Goal: Transaction & Acquisition: Purchase product/service

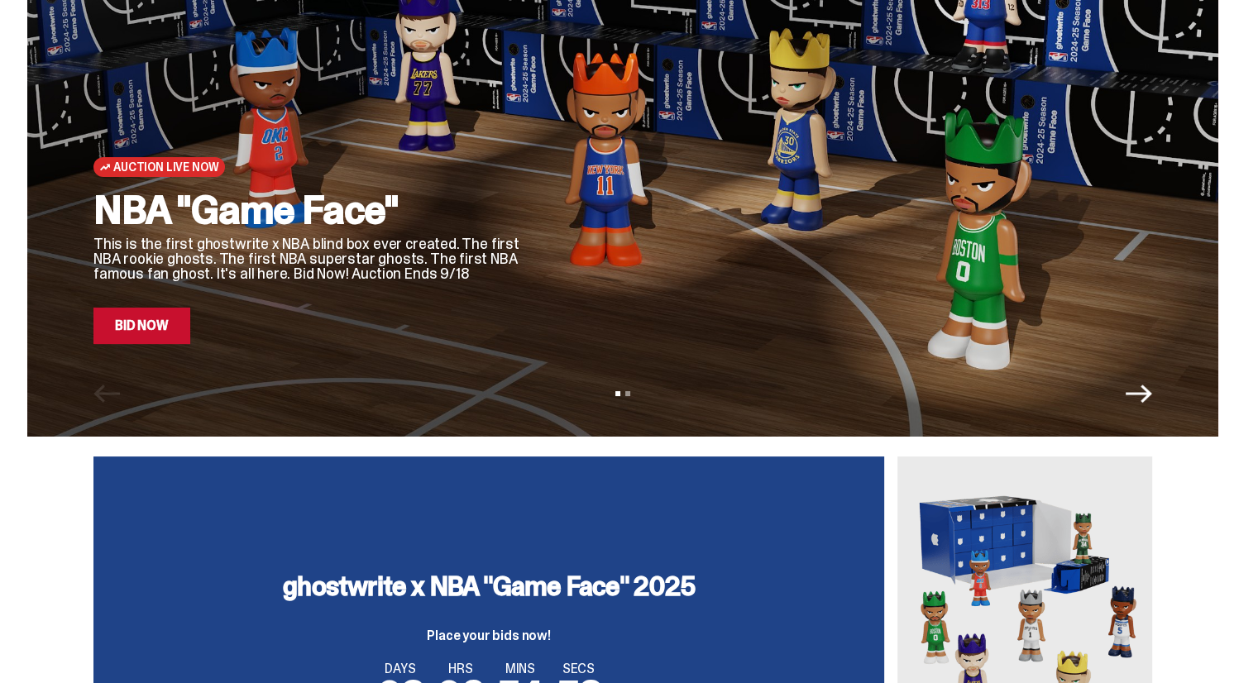
scroll to position [165, 0]
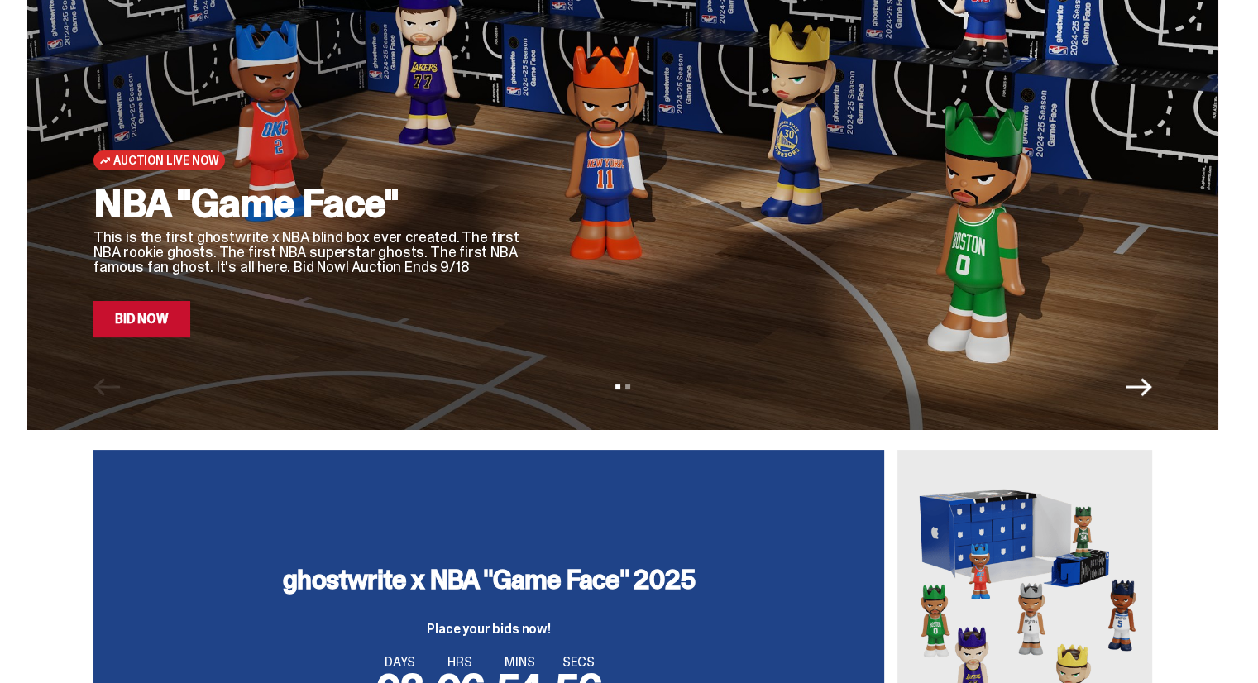
click at [1145, 391] on icon "Next" at bounding box center [1139, 387] width 26 height 26
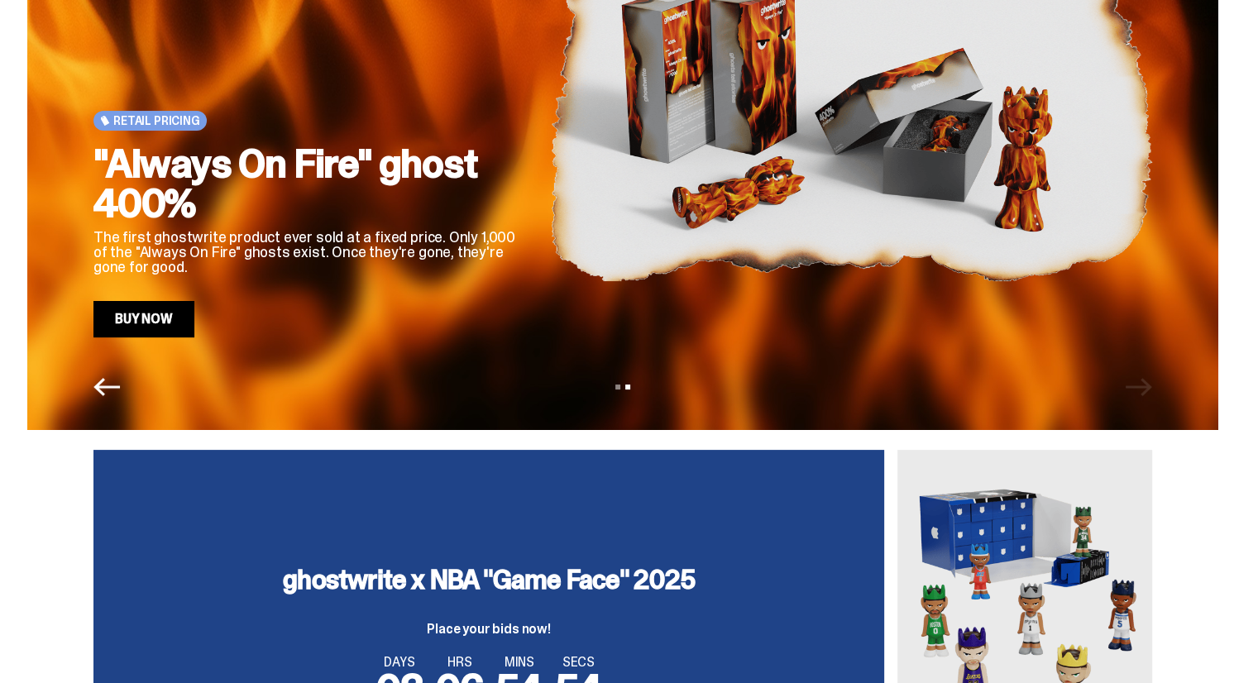
click at [119, 395] on icon "Previous" at bounding box center [106, 387] width 26 height 26
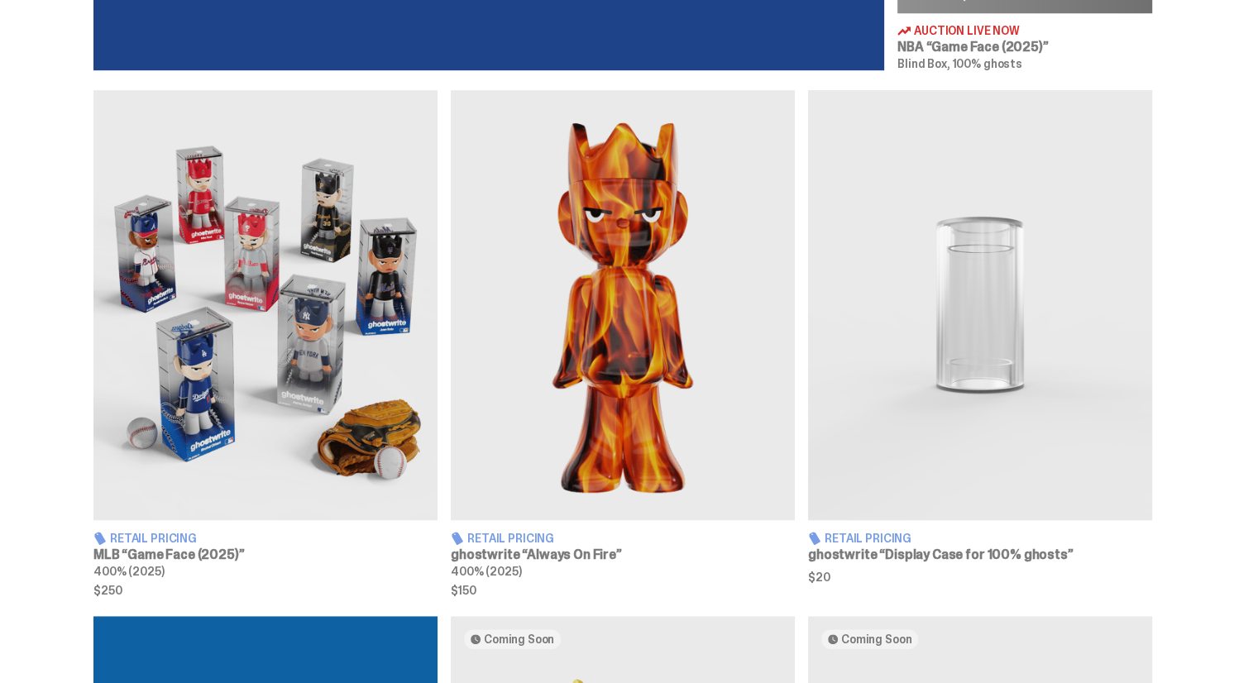
scroll to position [993, 0]
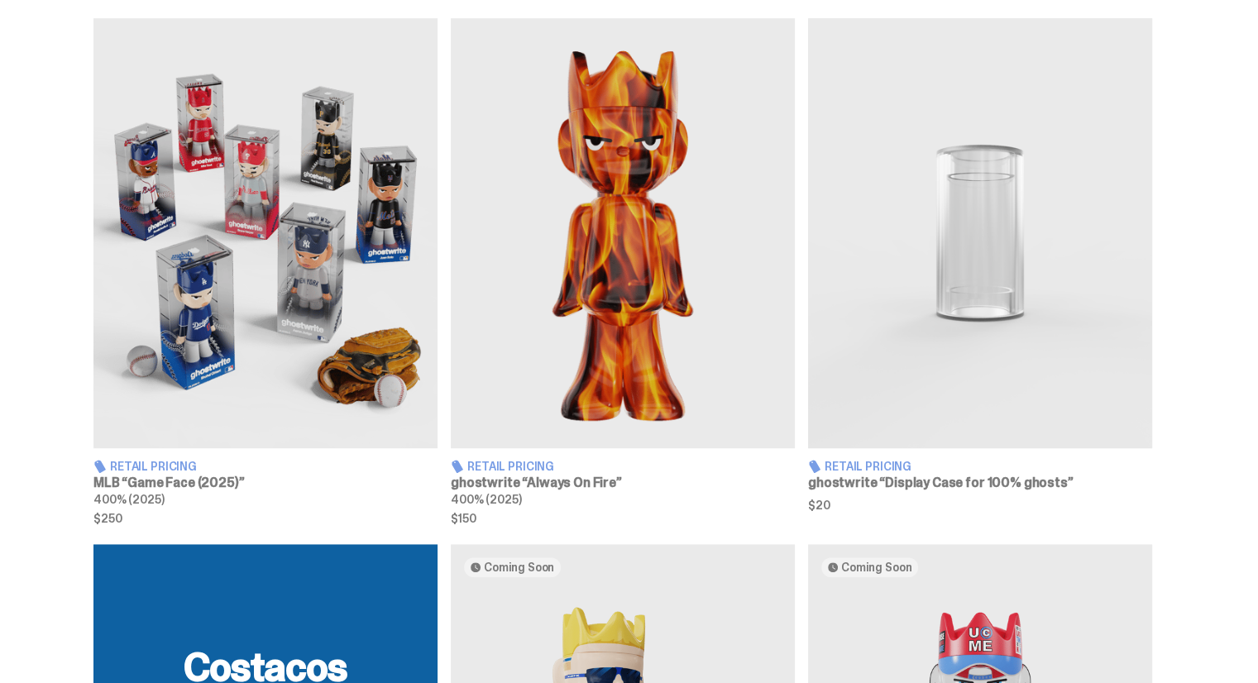
click at [265, 318] on img at bounding box center [265, 233] width 344 height 430
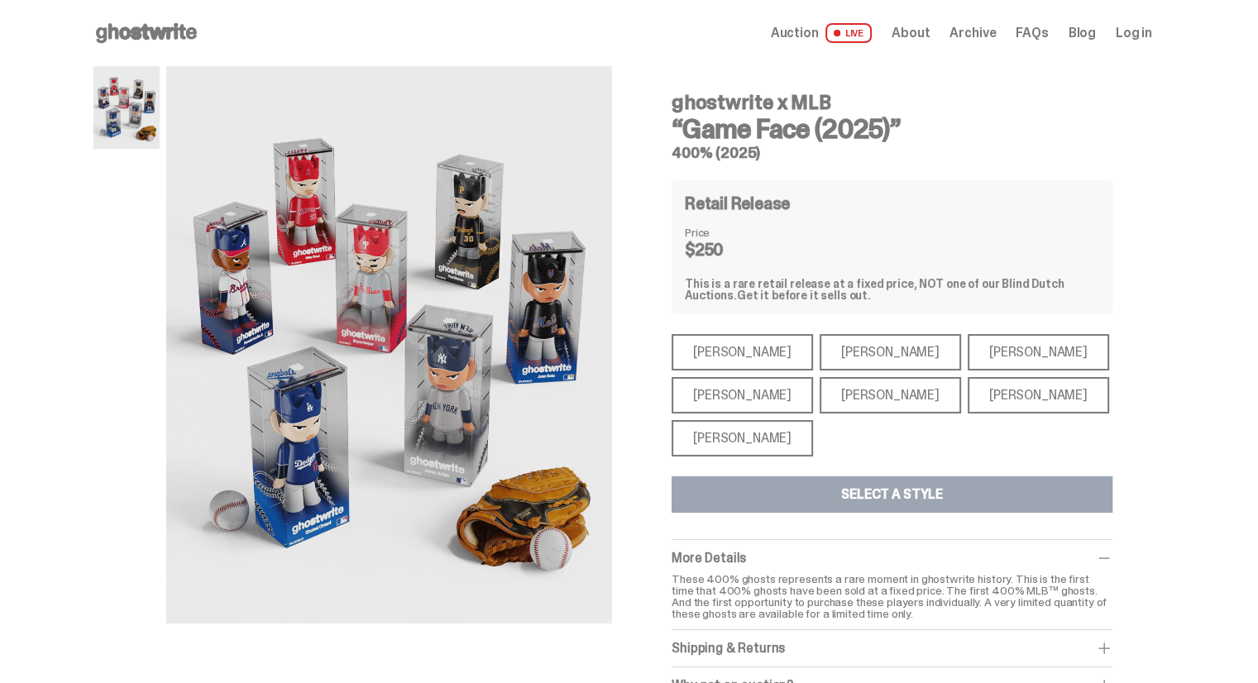
click at [704, 380] on div "[PERSON_NAME]" at bounding box center [742, 395] width 141 height 36
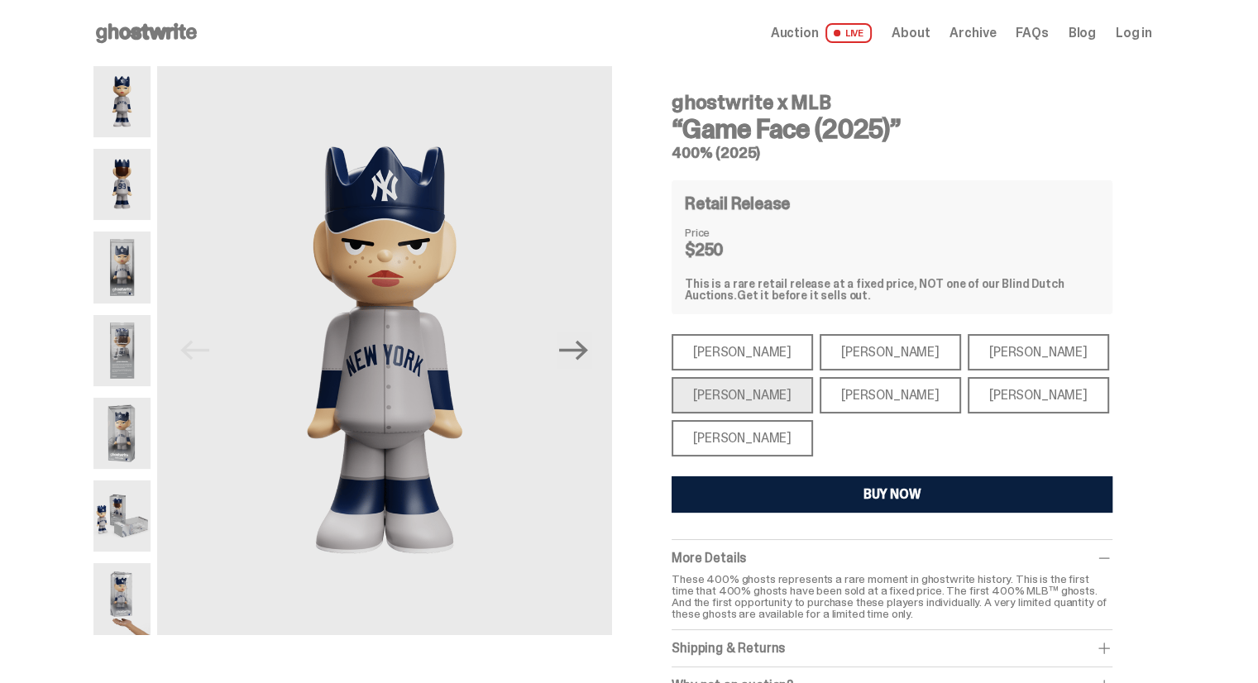
click at [846, 380] on div "[PERSON_NAME]" at bounding box center [890, 395] width 141 height 36
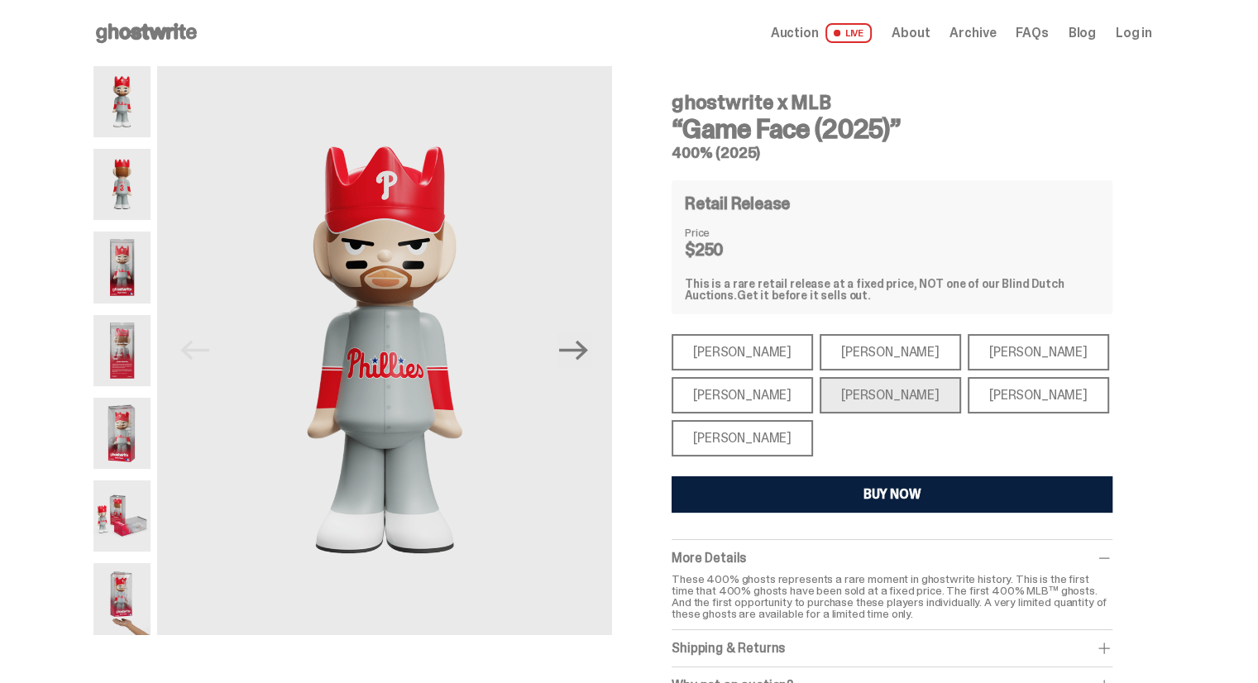
click at [993, 391] on div "[PERSON_NAME]" at bounding box center [1038, 395] width 141 height 36
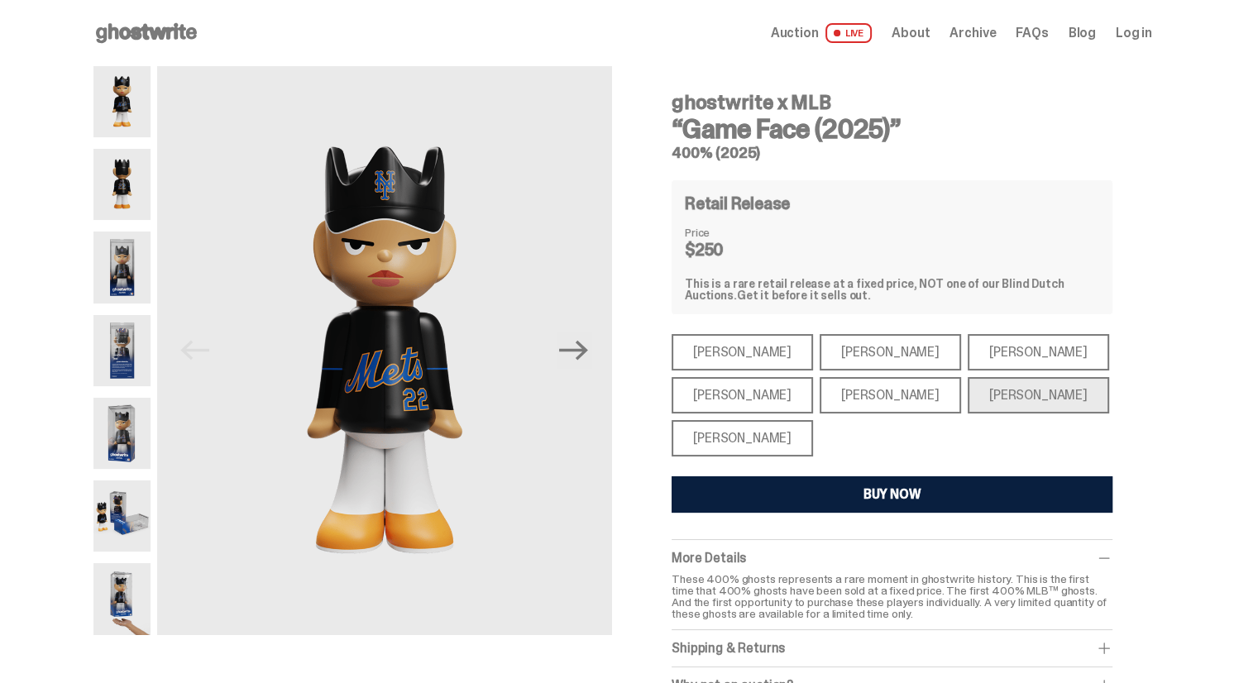
click at [970, 352] on div "[PERSON_NAME]" at bounding box center [1038, 352] width 141 height 36
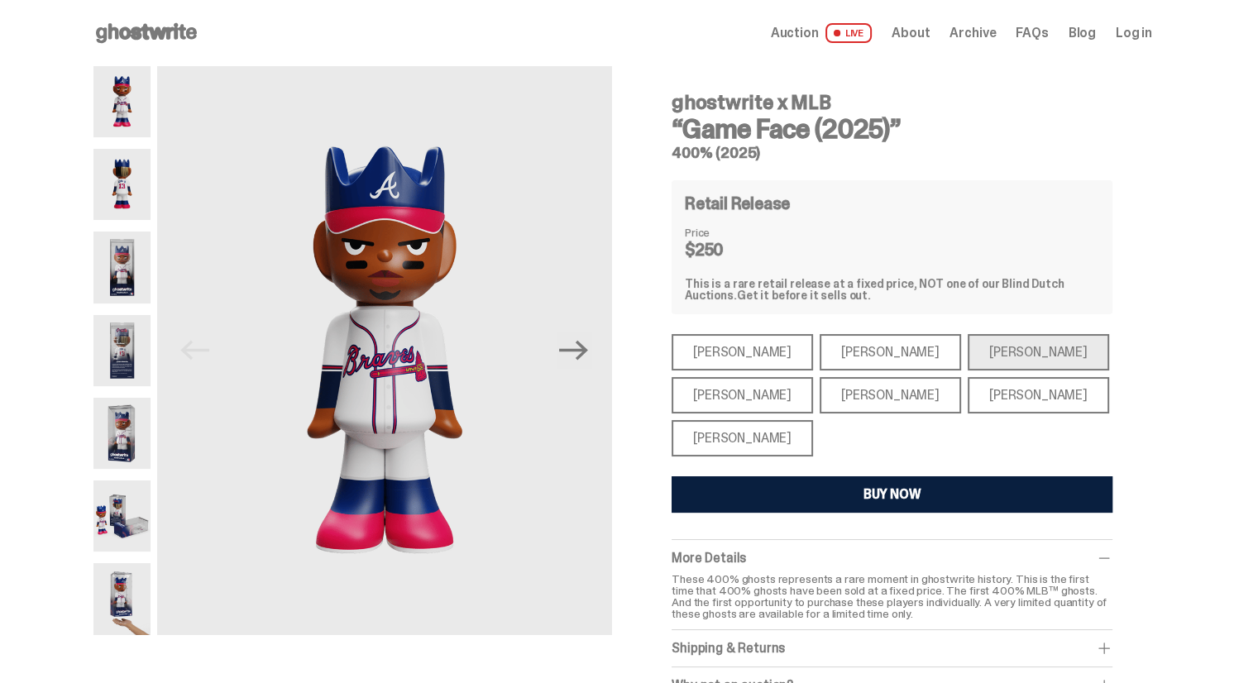
click at [863, 348] on div "[PERSON_NAME]" at bounding box center [890, 352] width 141 height 36
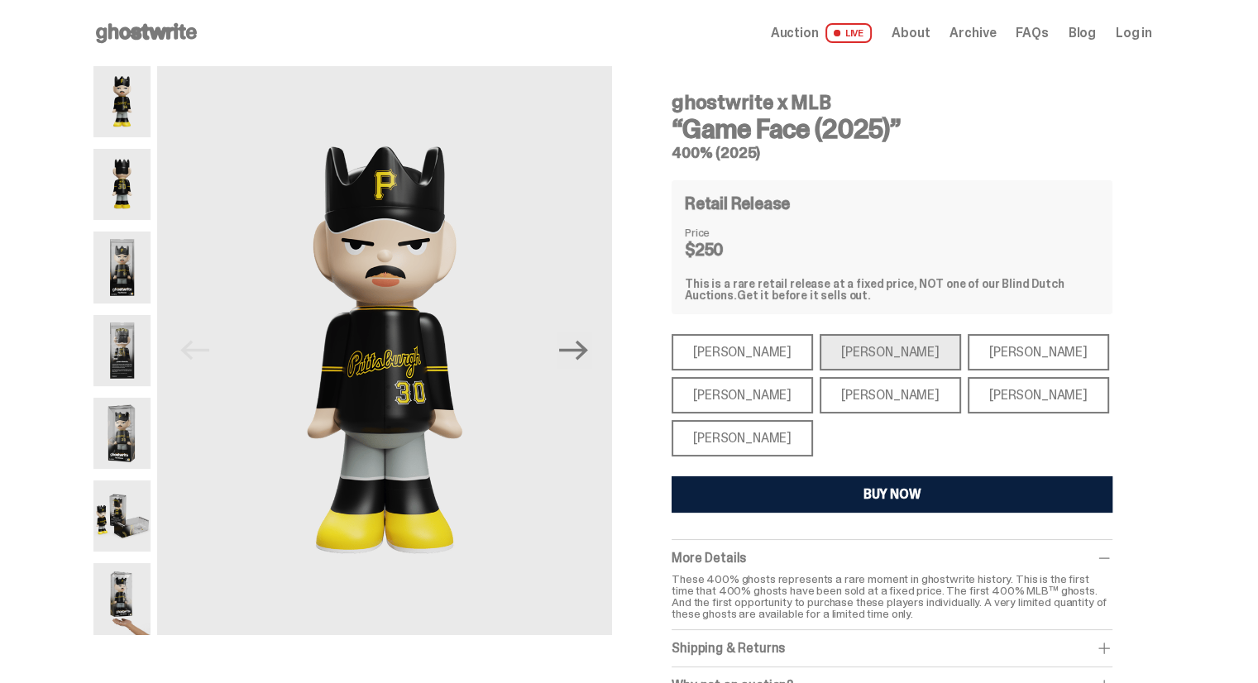
click at [753, 354] on div "[PERSON_NAME]" at bounding box center [742, 352] width 141 height 36
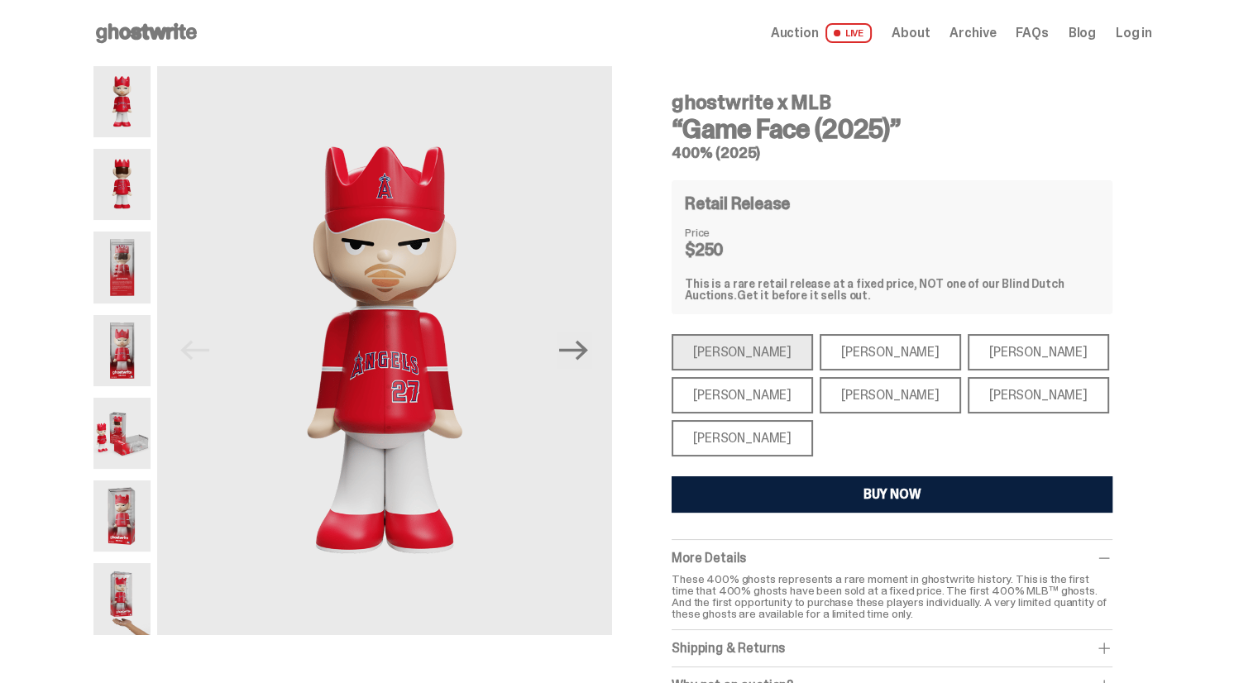
click at [730, 429] on div "[PERSON_NAME]" at bounding box center [742, 438] width 141 height 36
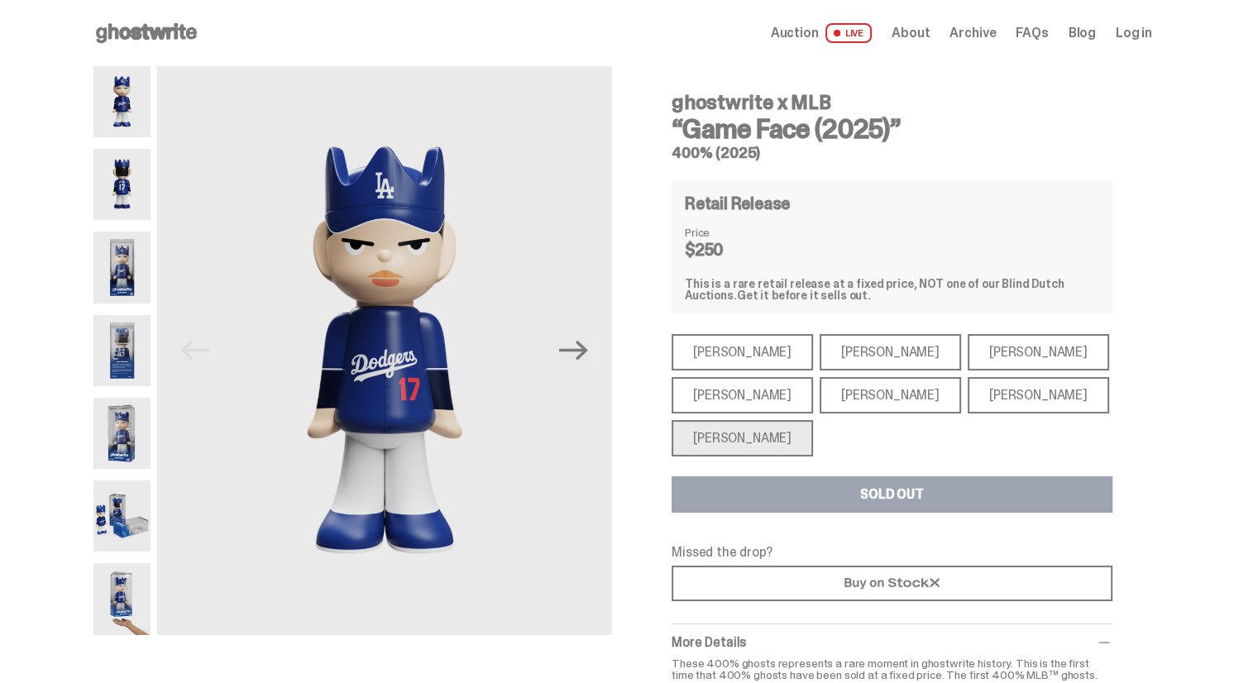
click at [728, 398] on div "[PERSON_NAME]" at bounding box center [742, 395] width 141 height 36
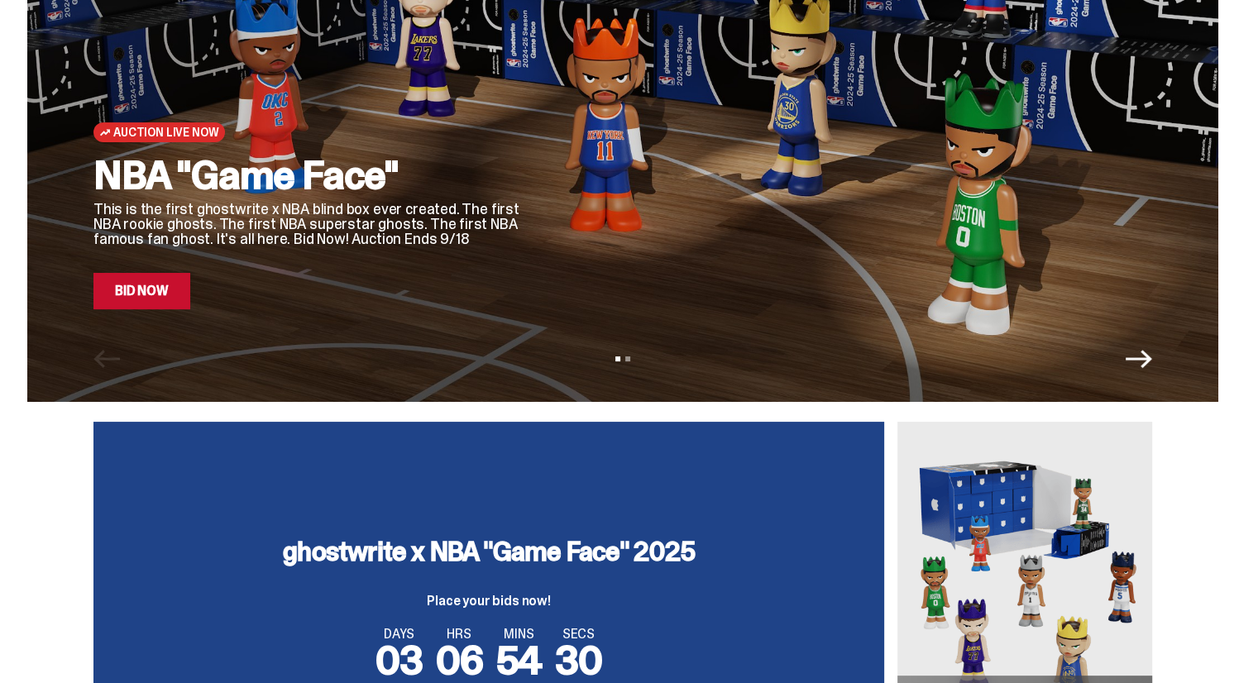
scroll to position [165, 0]
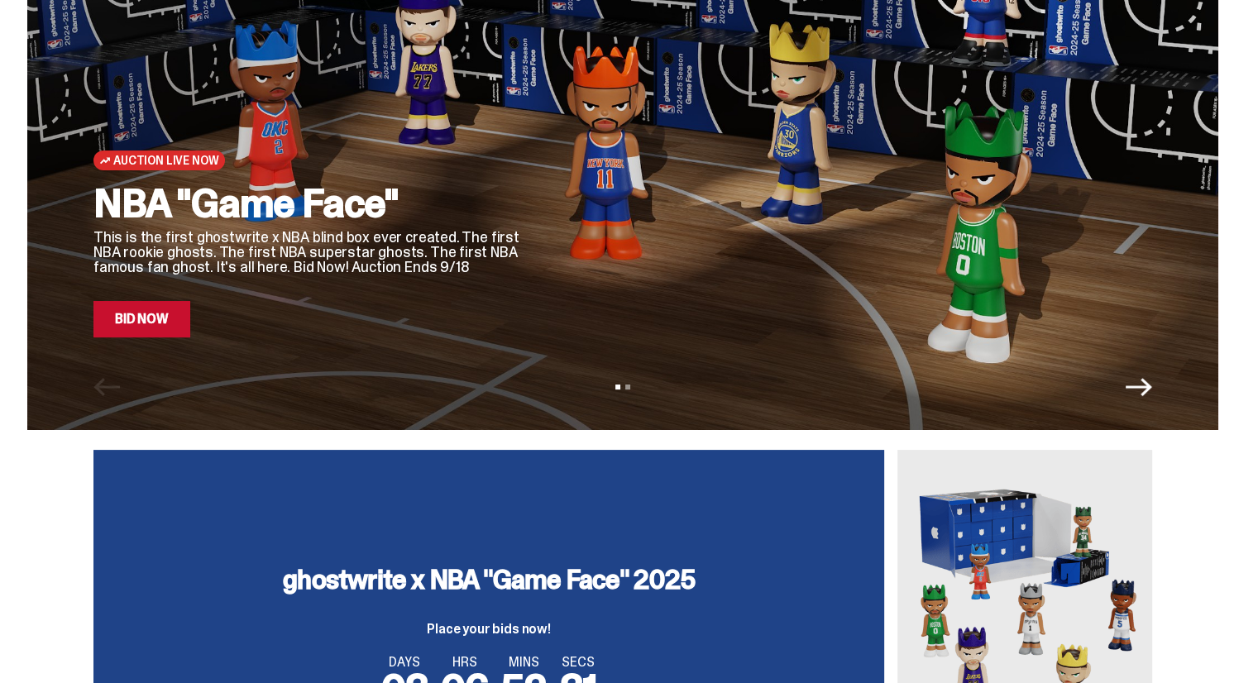
click at [1147, 385] on icon "Next" at bounding box center [1139, 387] width 26 height 26
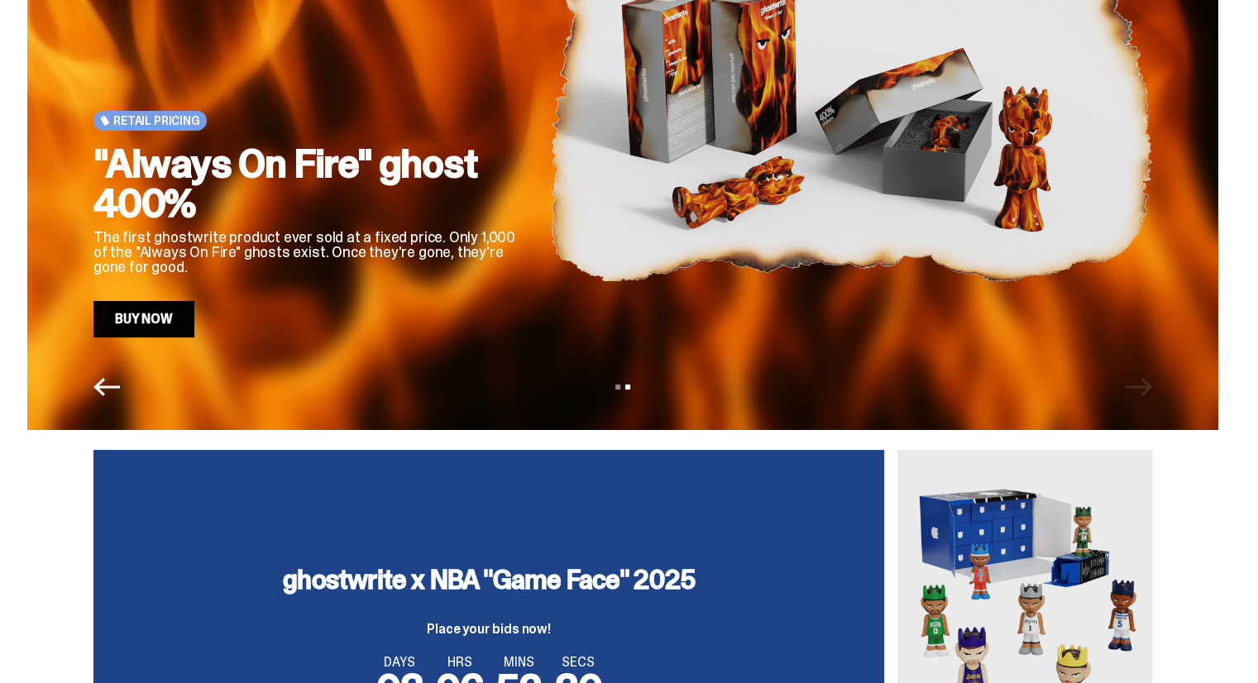
click at [1147, 385] on div "View slide 1 View slide 2" at bounding box center [622, 387] width 1191 height 26
click at [112, 385] on icon "Previous" at bounding box center [106, 387] width 26 height 18
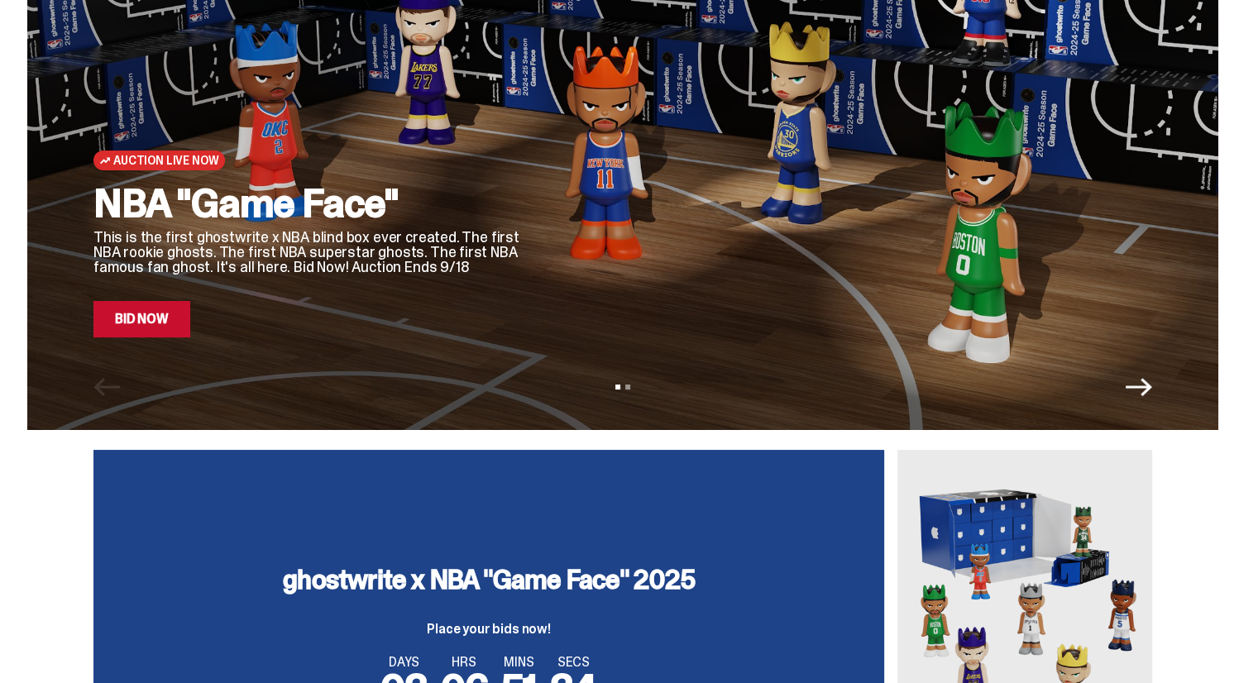
click at [167, 335] on link "Bid Now" at bounding box center [141, 319] width 97 height 36
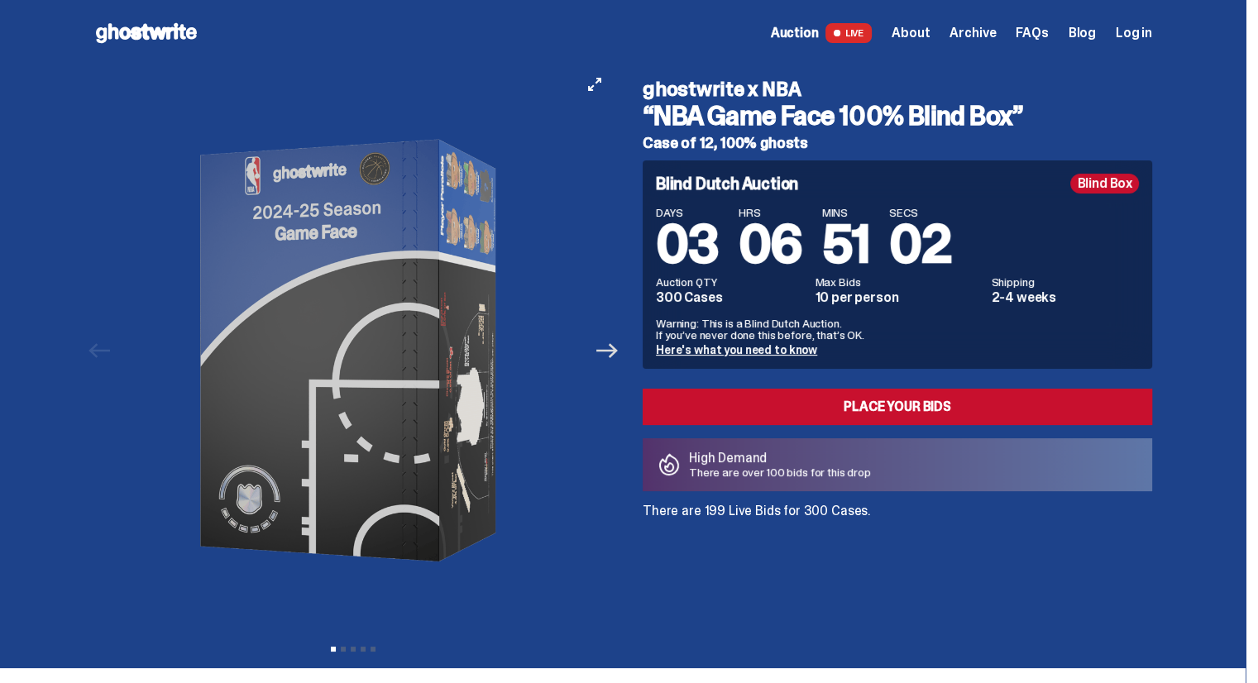
click at [615, 348] on icon "Next" at bounding box center [607, 351] width 22 height 22
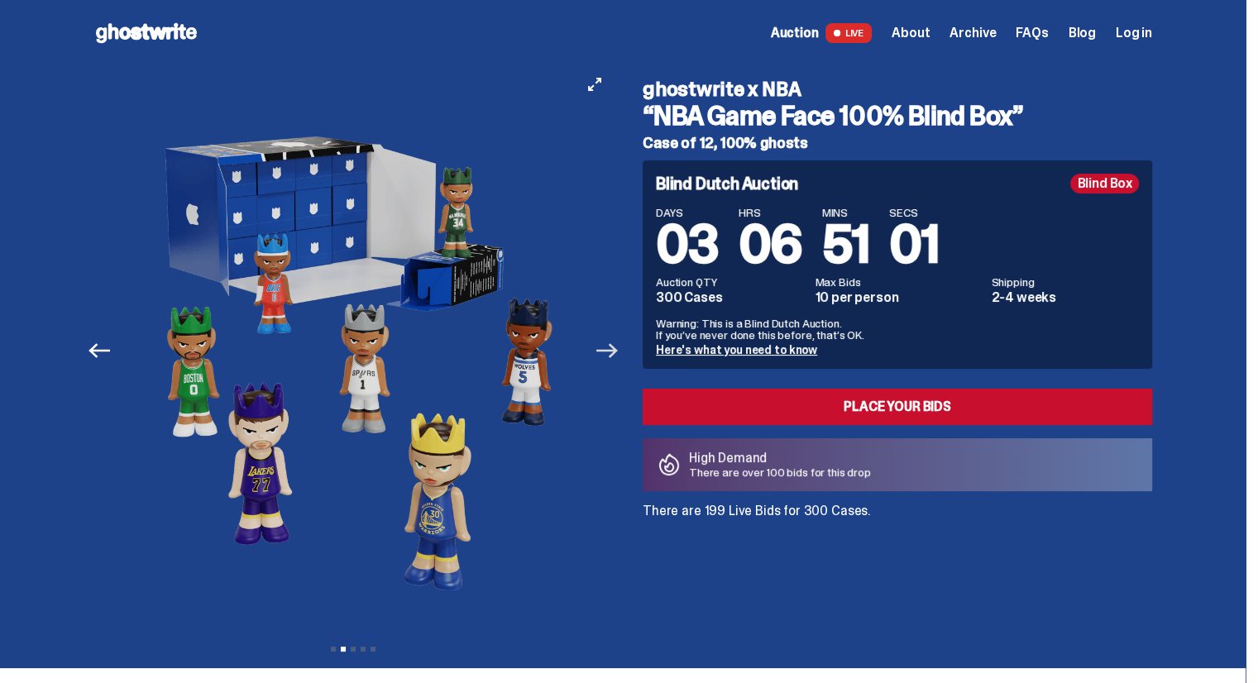
click at [615, 348] on icon "Next" at bounding box center [607, 351] width 22 height 22
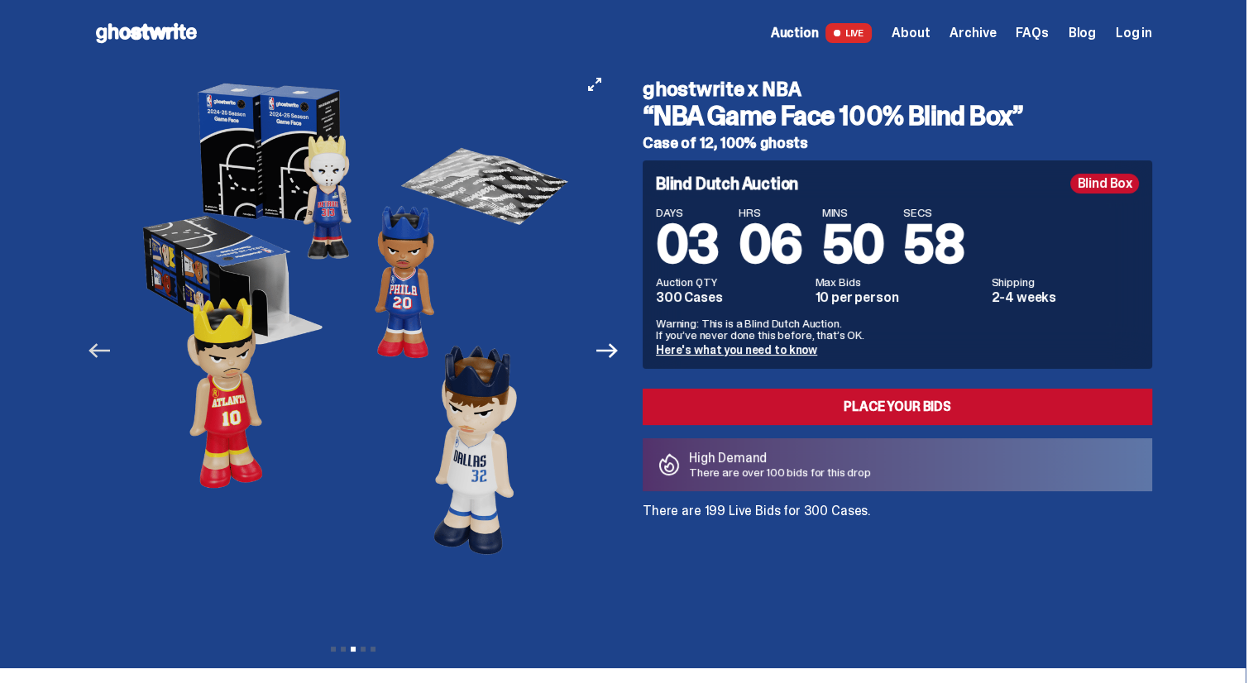
click at [98, 349] on icon "Previous" at bounding box center [99, 350] width 22 height 15
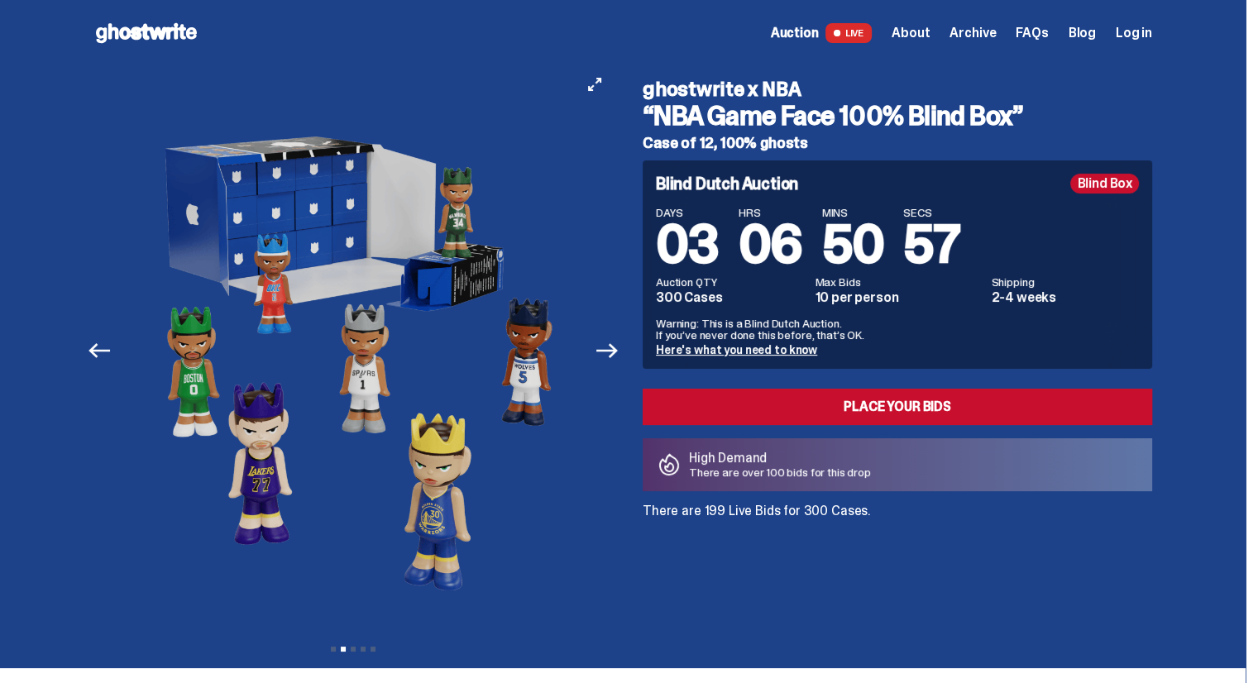
click at [92, 349] on button "Previous" at bounding box center [99, 350] width 36 height 36
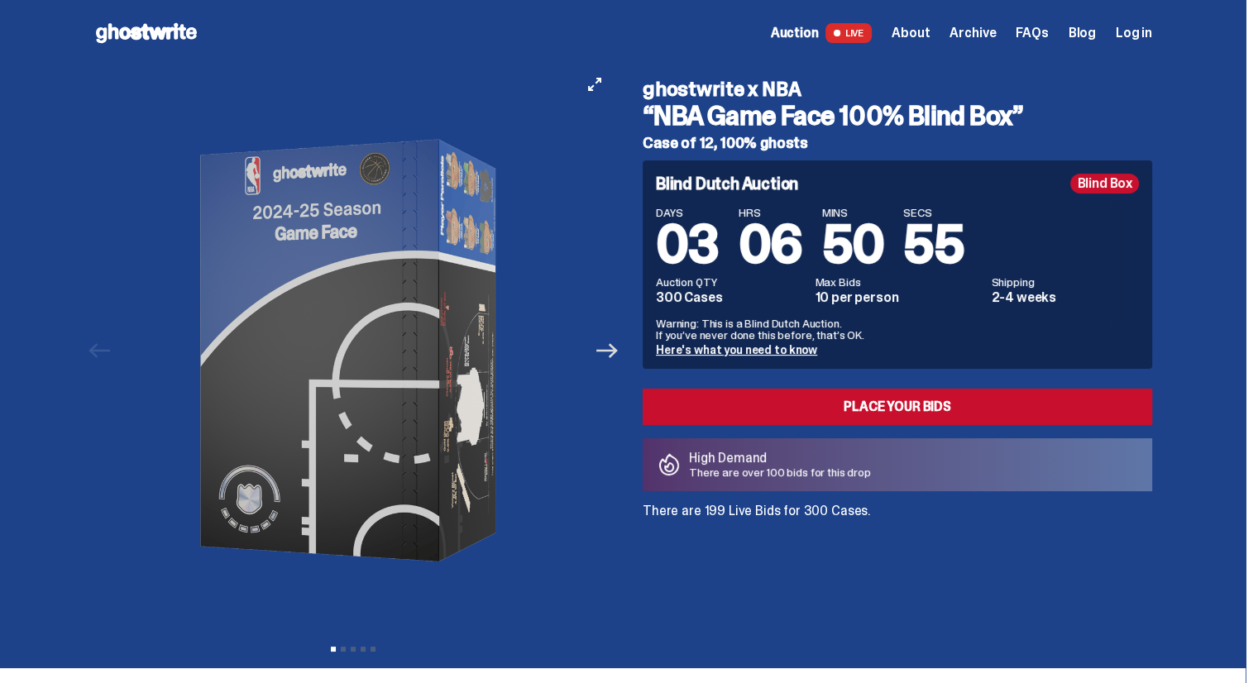
click at [615, 355] on icon "Next" at bounding box center [607, 351] width 22 height 22
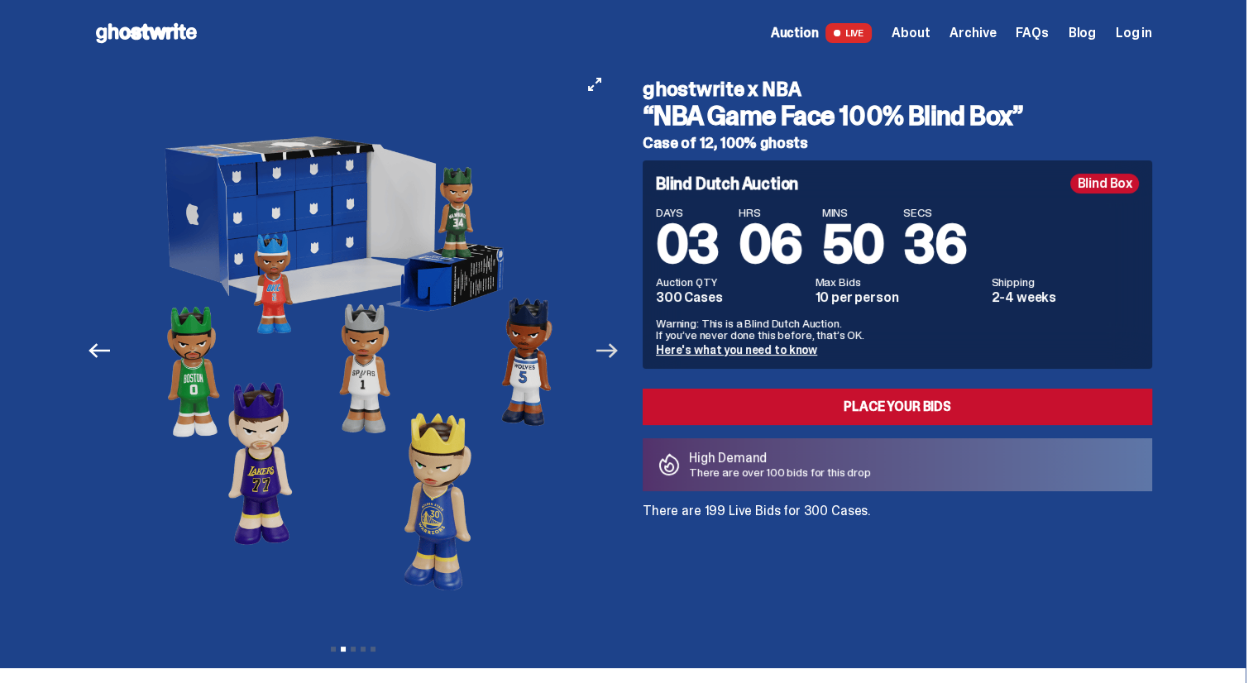
click at [614, 352] on icon "Next" at bounding box center [607, 351] width 22 height 22
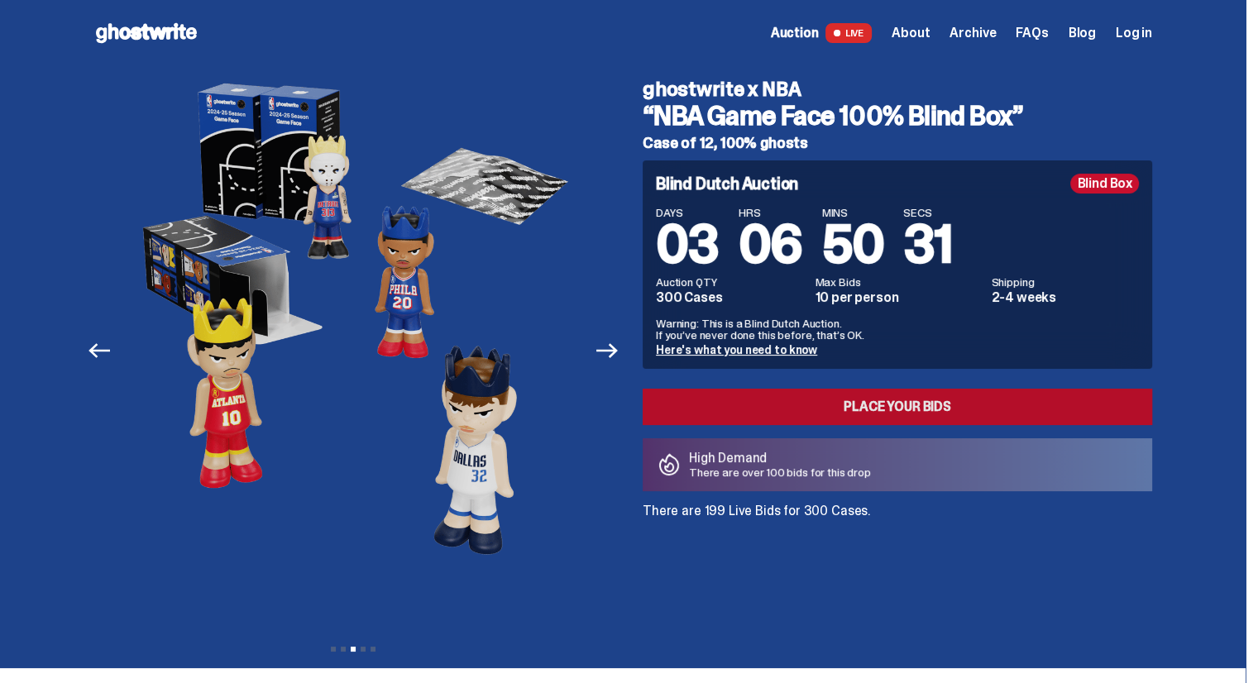
click at [811, 396] on link "Place your Bids" at bounding box center [897, 407] width 509 height 36
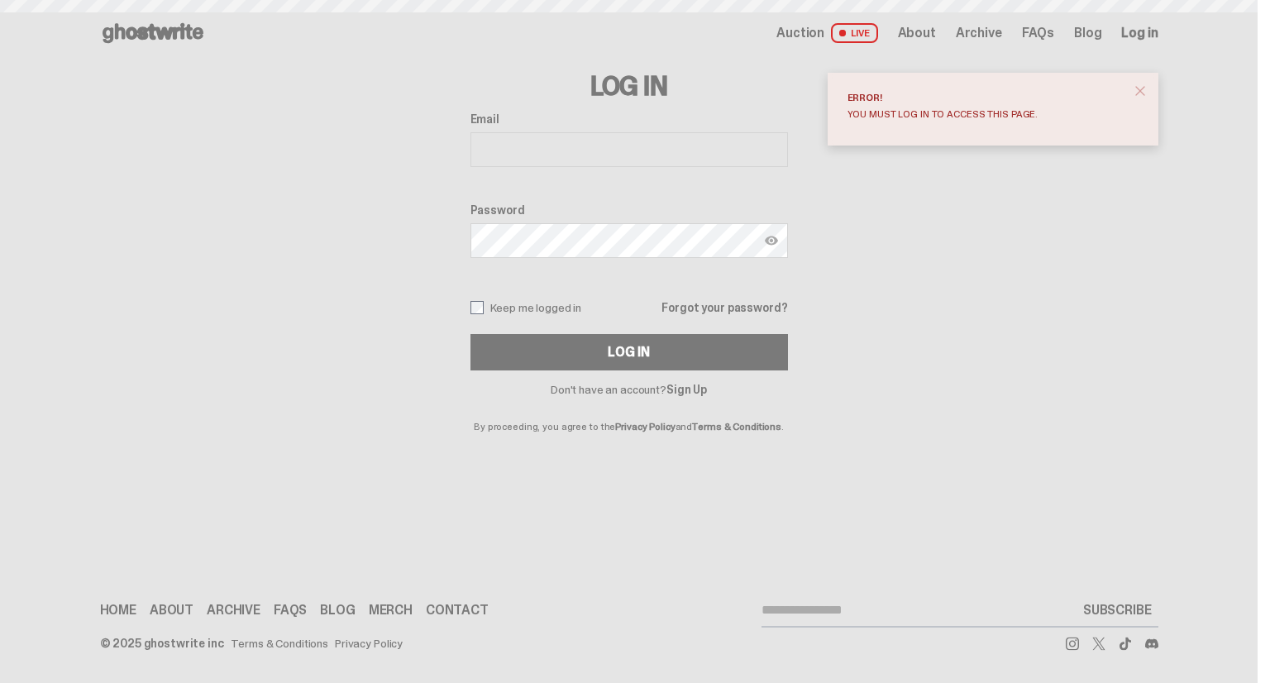
click at [574, 159] on input "Email" at bounding box center [630, 149] width 318 height 35
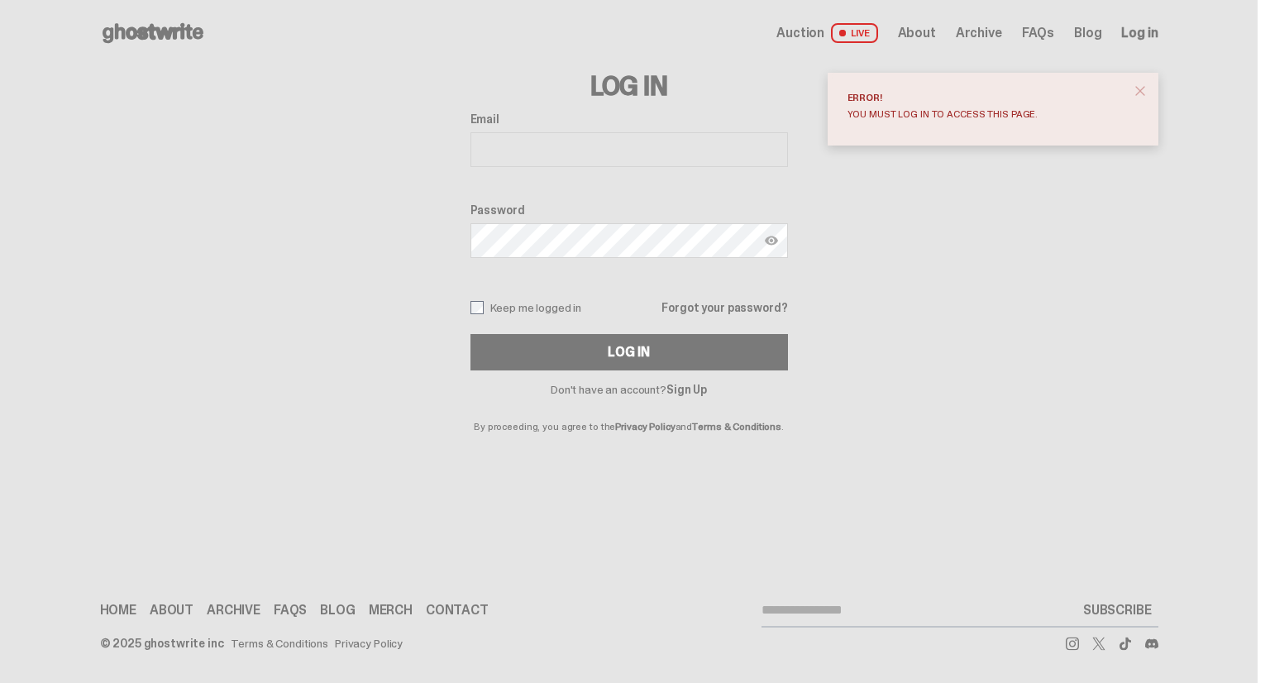
type input "**********"
click at [471, 334] on button "Log In" at bounding box center [630, 352] width 318 height 36
click at [768, 243] on img at bounding box center [771, 240] width 13 height 13
click at [564, 309] on label "Keep me logged in" at bounding box center [527, 307] width 112 height 13
click at [584, 371] on div "Don't have an account? Sign Up By proceeding, you agree to the Privacy Policy a…" at bounding box center [630, 401] width 318 height 61
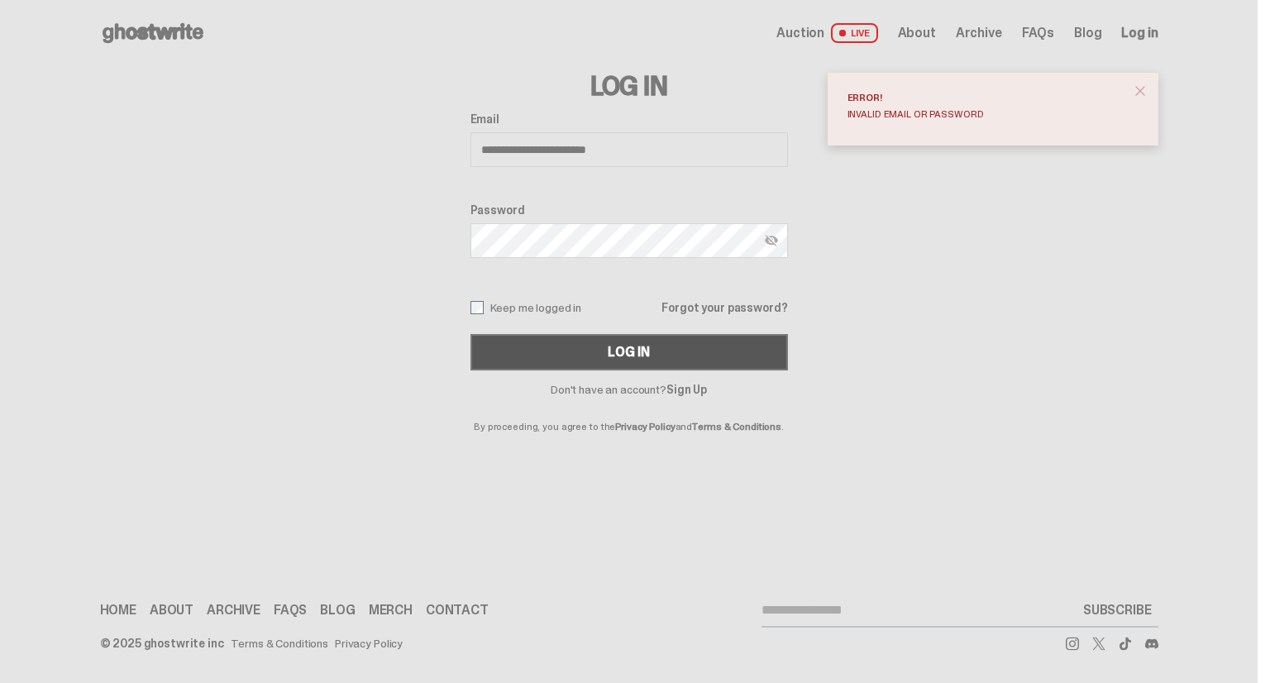
click at [579, 359] on button "Log In" at bounding box center [630, 352] width 318 height 36
drag, startPoint x: 507, startPoint y: 155, endPoint x: 519, endPoint y: 179, distance: 26.3
click at [507, 155] on input "**********" at bounding box center [630, 149] width 318 height 35
drag, startPoint x: 655, startPoint y: 150, endPoint x: 415, endPoint y: 150, distance: 239.9
click at [415, 150] on div "**********" at bounding box center [629, 249] width 1059 height 366
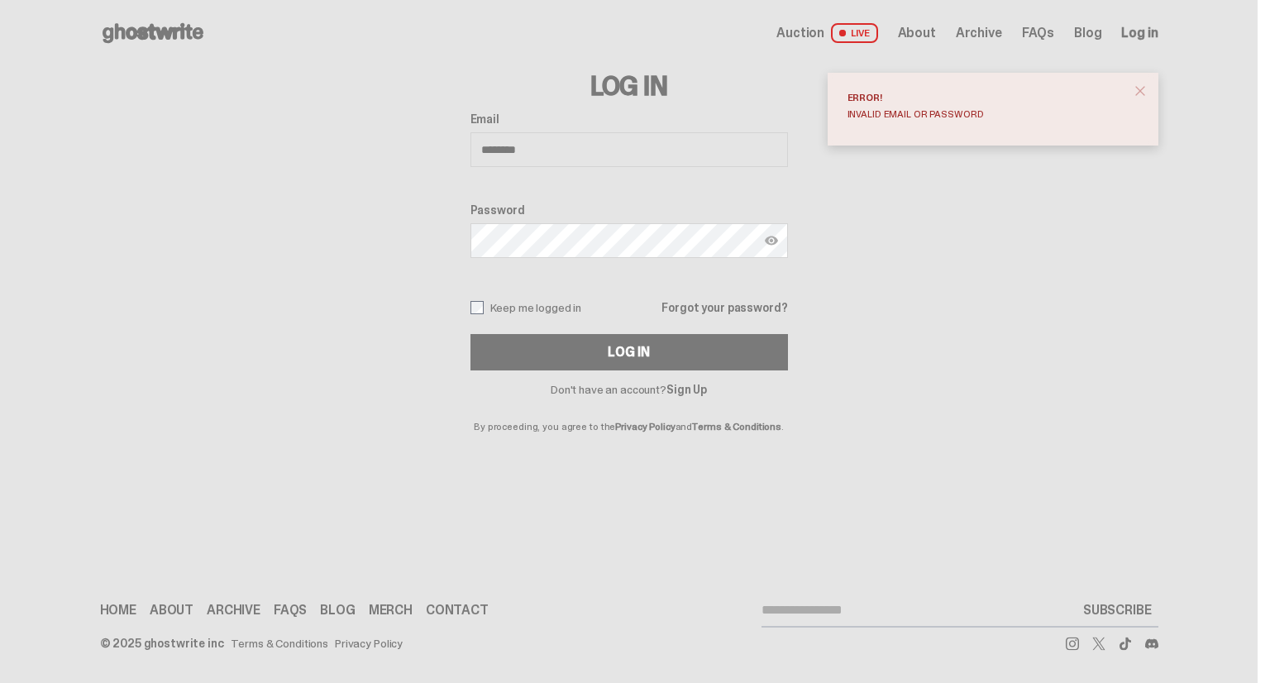
type input "**********"
click at [769, 236] on img at bounding box center [771, 240] width 13 height 13
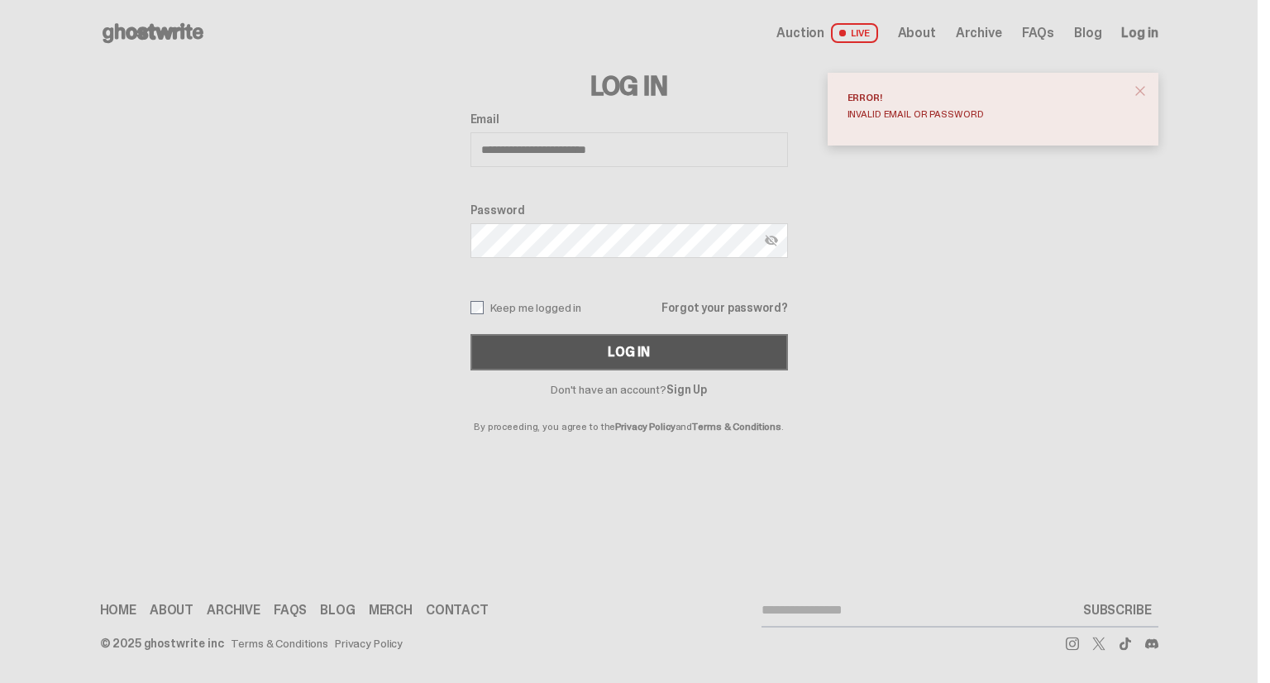
click at [656, 344] on button "Log In" at bounding box center [630, 352] width 318 height 36
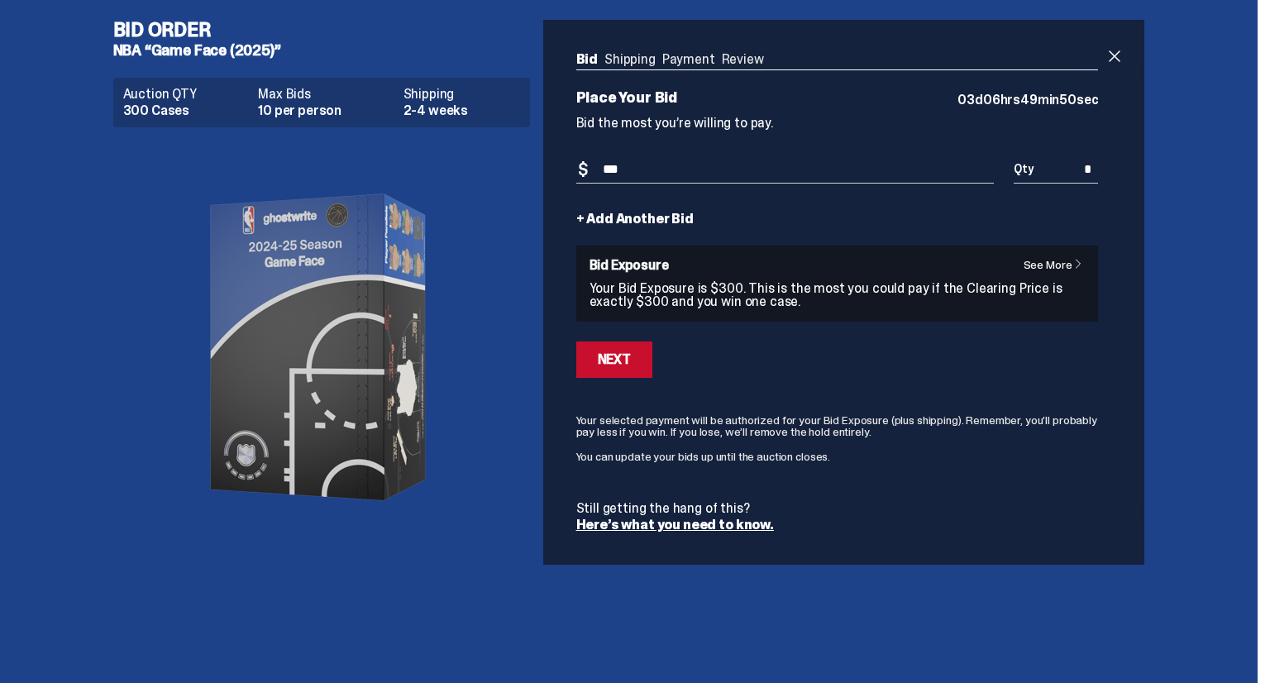
type input "***"
click at [625, 353] on div "Next" at bounding box center [614, 359] width 33 height 13
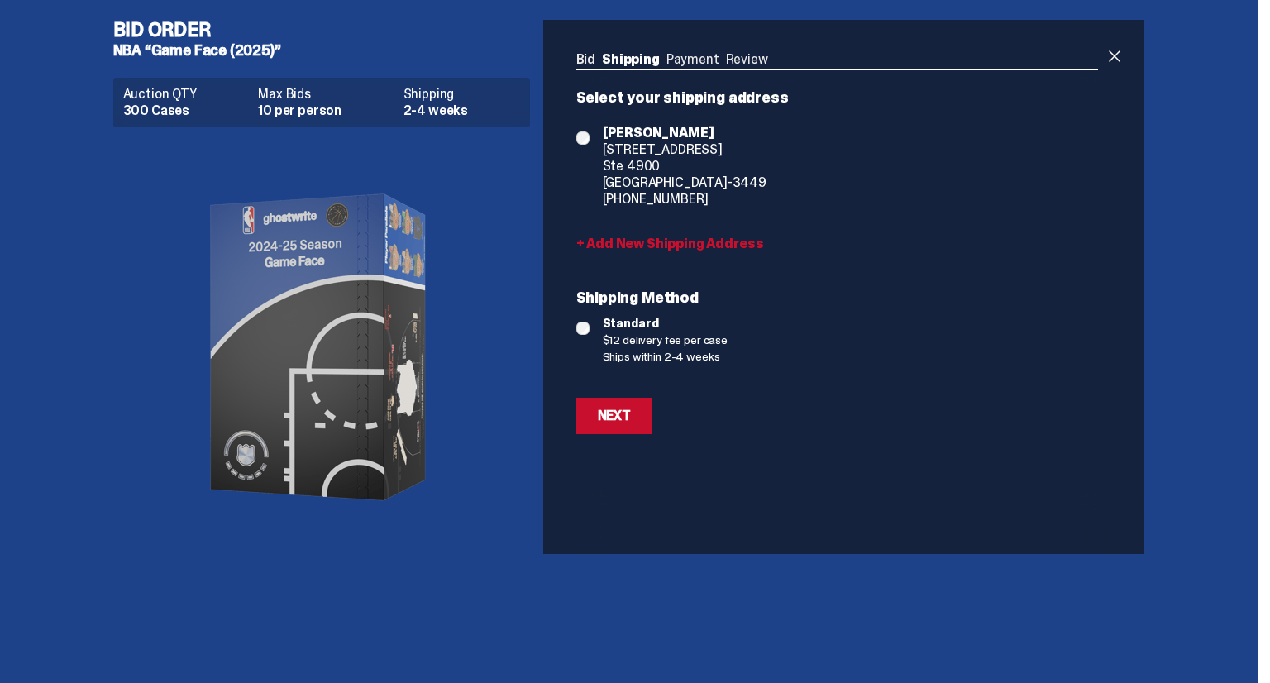
click at [582, 57] on link "Bid" at bounding box center [586, 58] width 20 height 17
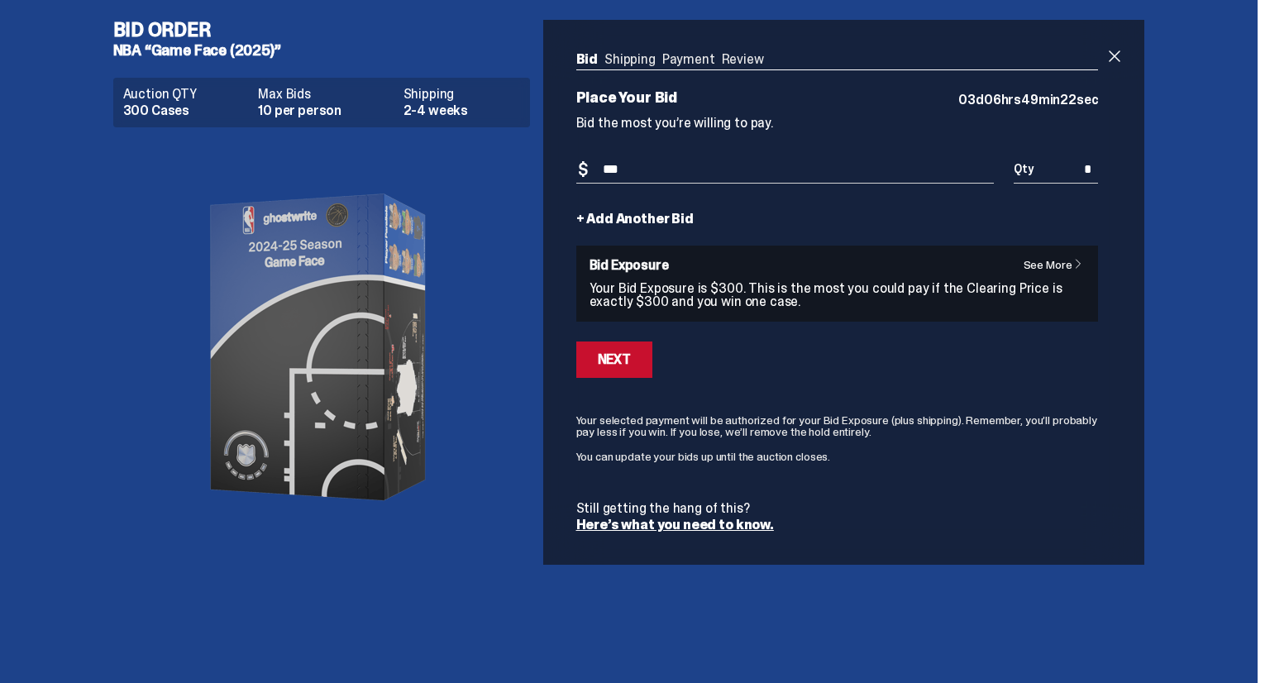
drag, startPoint x: 809, startPoint y: 168, endPoint x: 583, endPoint y: 168, distance: 225.8
click at [583, 168] on div "Bid Amount $ ***" at bounding box center [785, 179] width 419 height 46
type input "***"
click at [627, 356] on div "Next" at bounding box center [614, 359] width 33 height 13
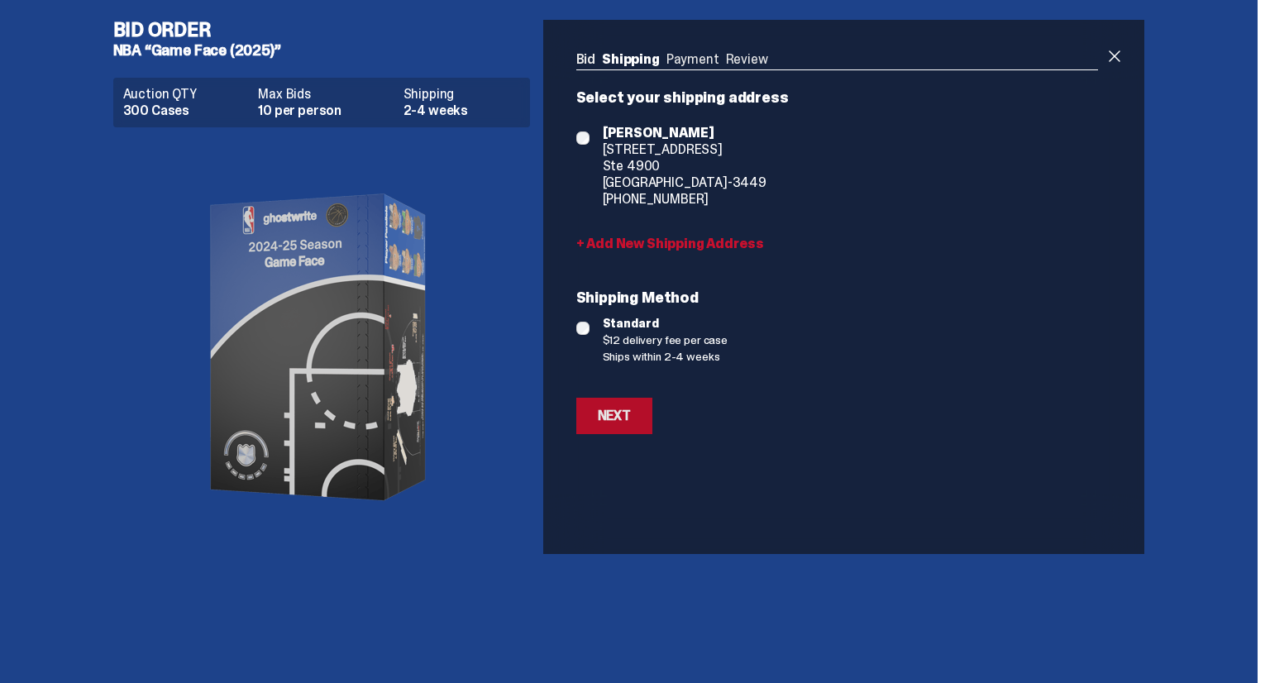
click at [608, 419] on div "Next" at bounding box center [614, 415] width 33 height 13
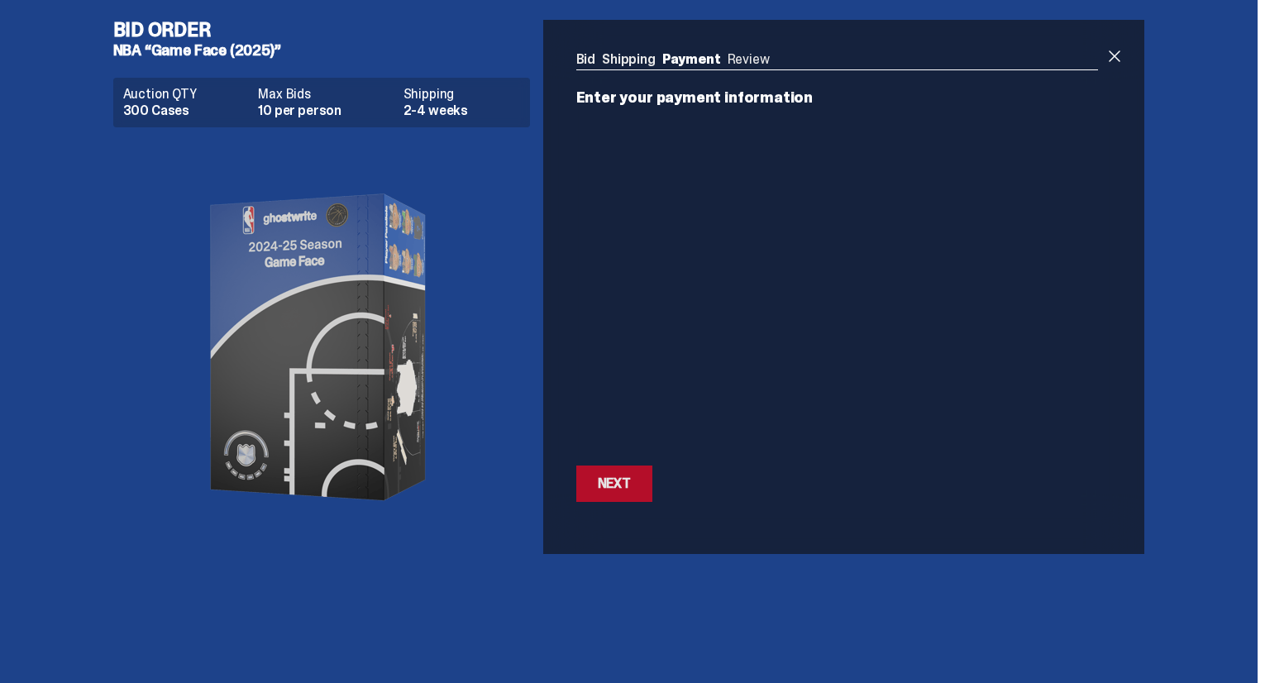
click at [619, 477] on div "Next" at bounding box center [614, 483] width 33 height 13
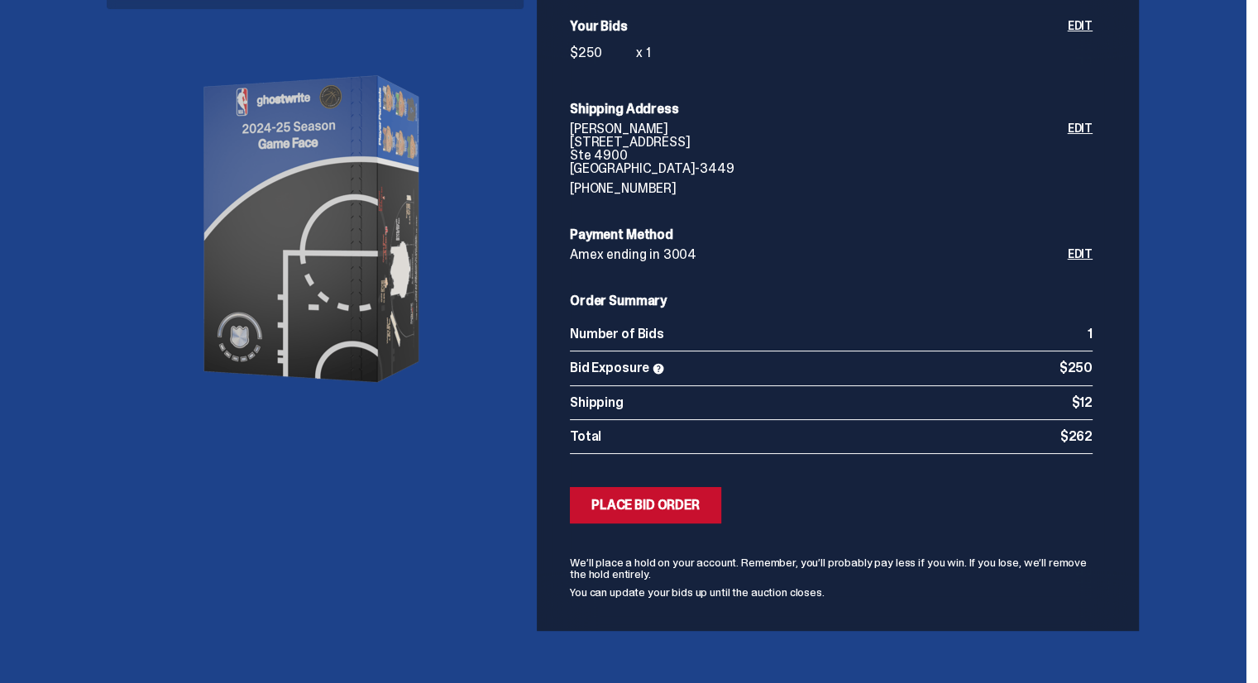
scroll to position [136, 0]
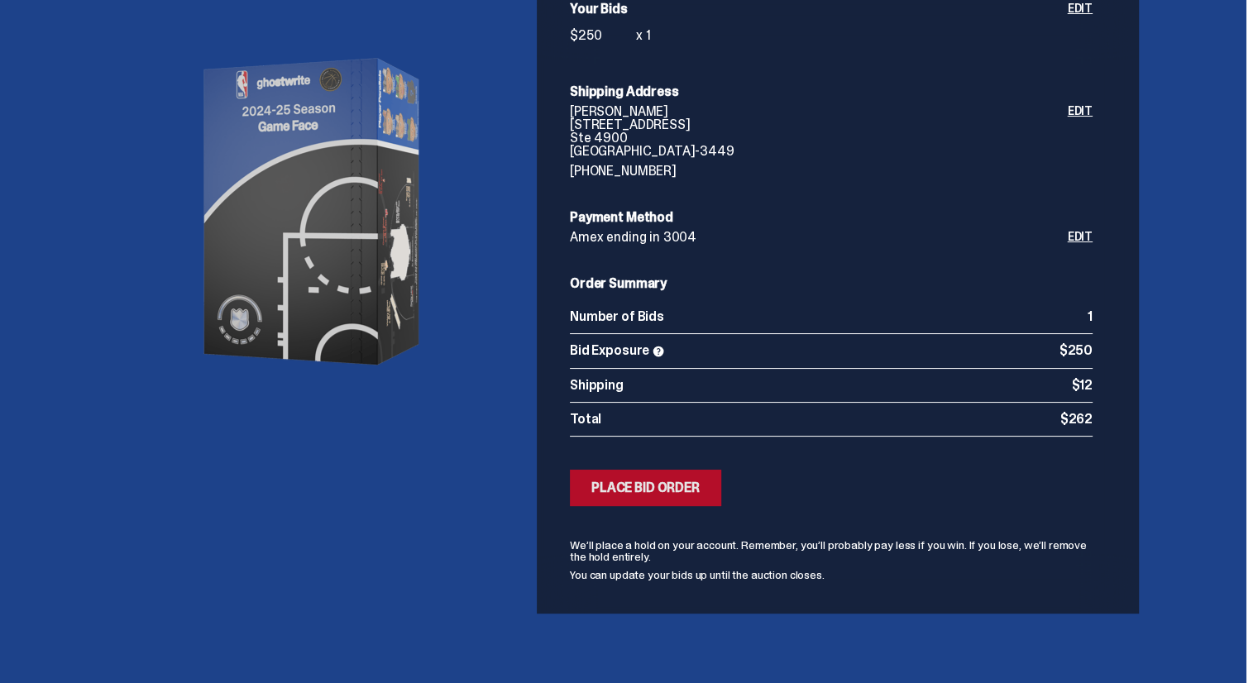
click at [700, 484] on div "Place Bid Order" at bounding box center [645, 487] width 108 height 13
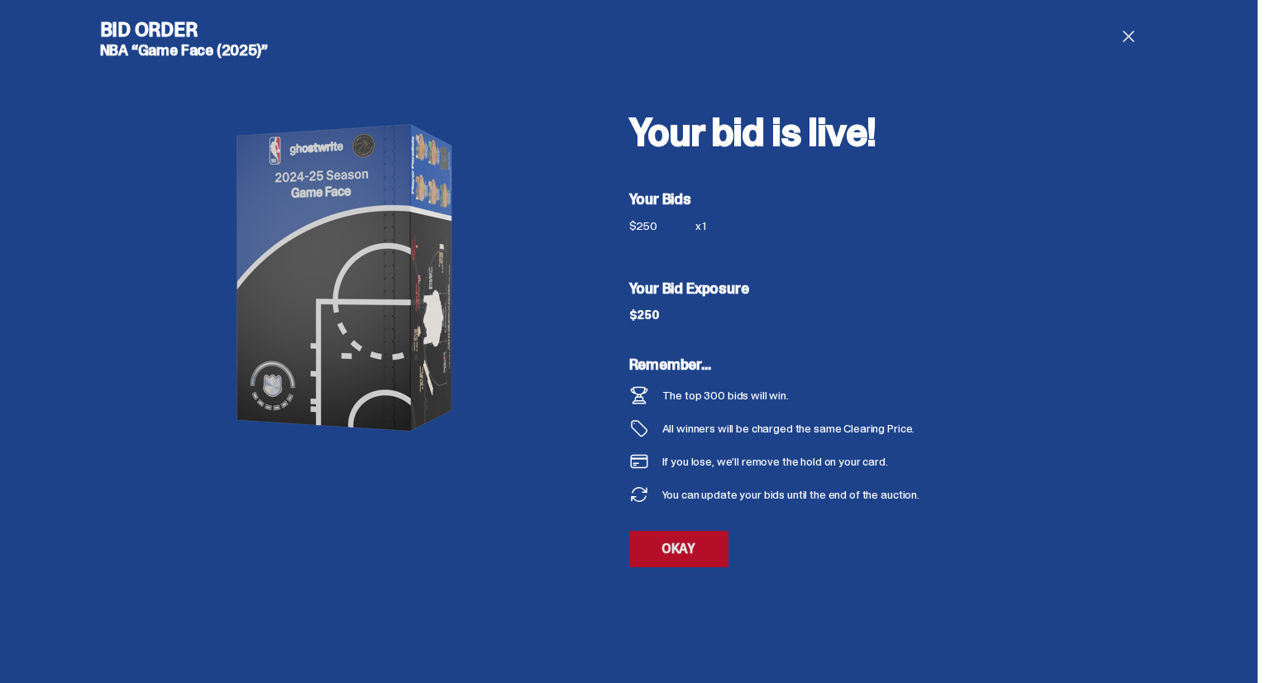
click at [696, 542] on link "OKAY" at bounding box center [678, 549] width 99 height 36
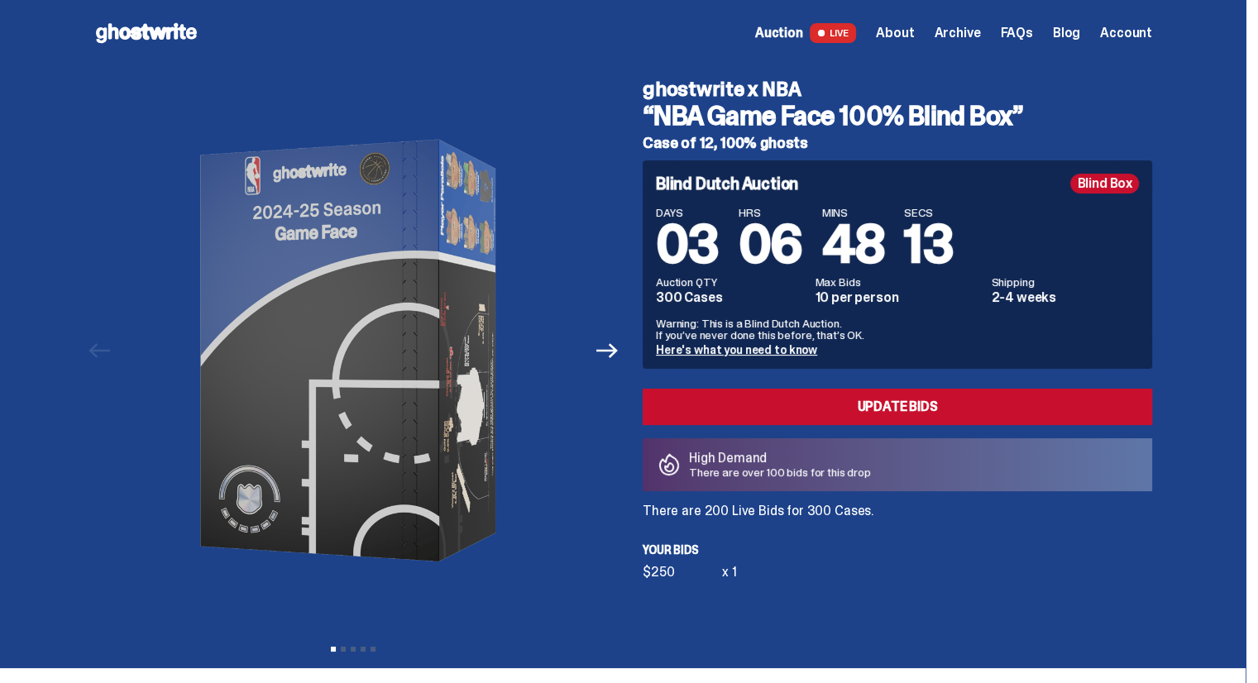
click at [980, 33] on span "Archive" at bounding box center [957, 32] width 46 height 13
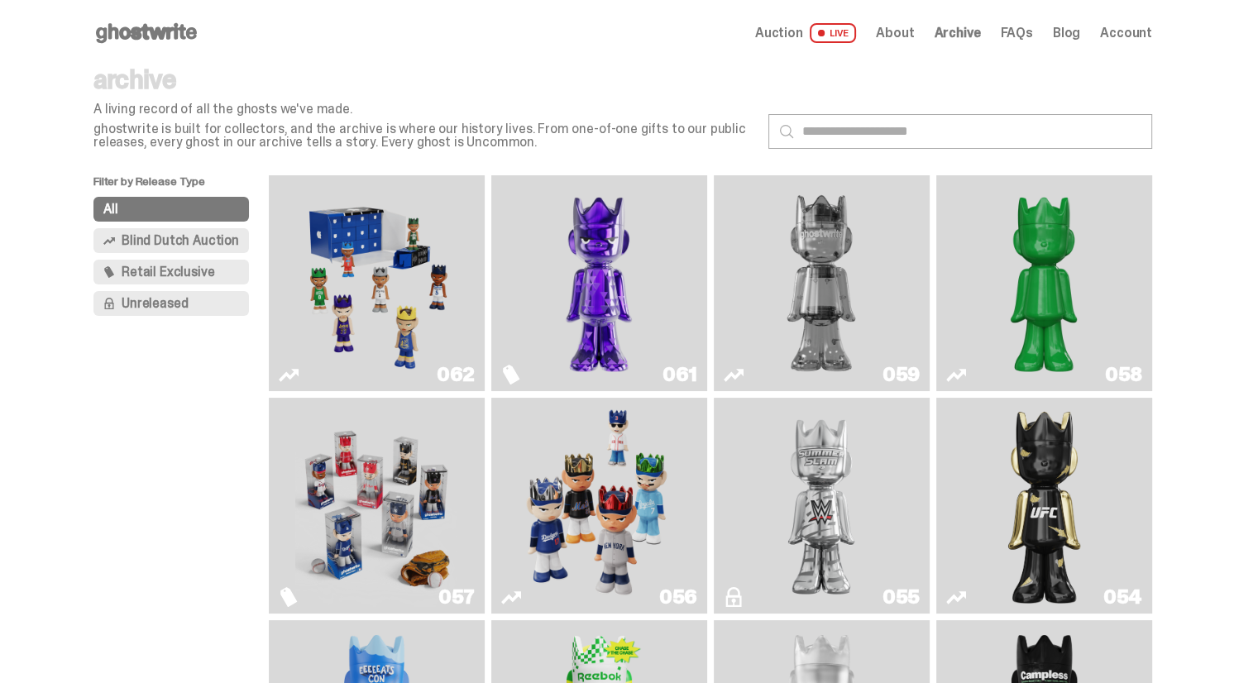
click at [637, 278] on img "Fantasy" at bounding box center [599, 283] width 162 height 203
click at [319, 541] on img "Game Face (2025)" at bounding box center [376, 505] width 162 height 203
click at [205, 277] on span "Retail Exclusive" at bounding box center [168, 271] width 93 height 13
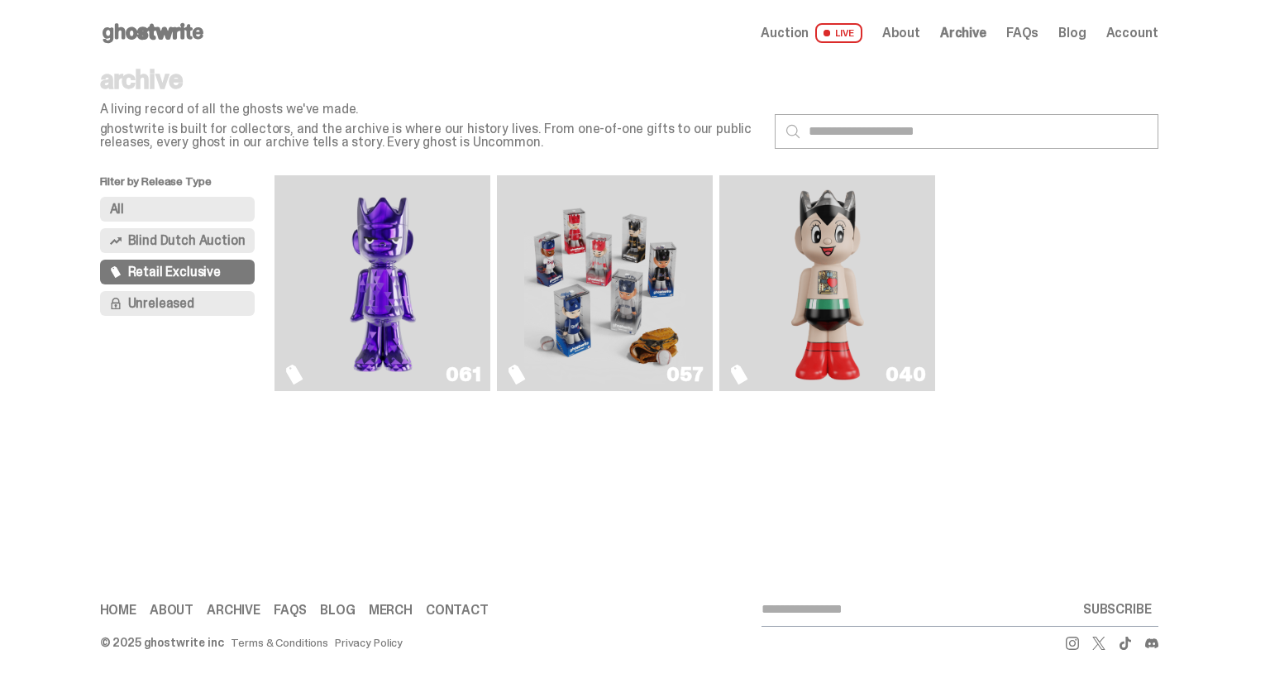
click at [631, 295] on img "Game Face (2025)" at bounding box center [605, 283] width 162 height 203
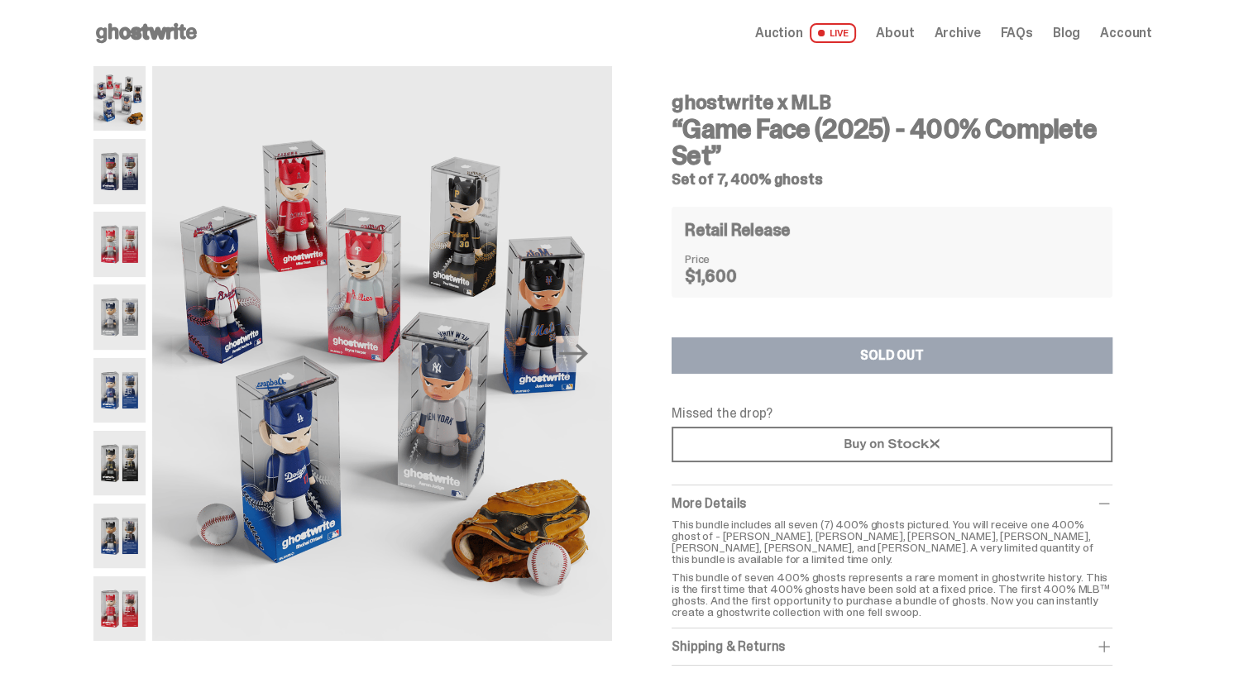
click at [136, 35] on use at bounding box center [146, 33] width 101 height 20
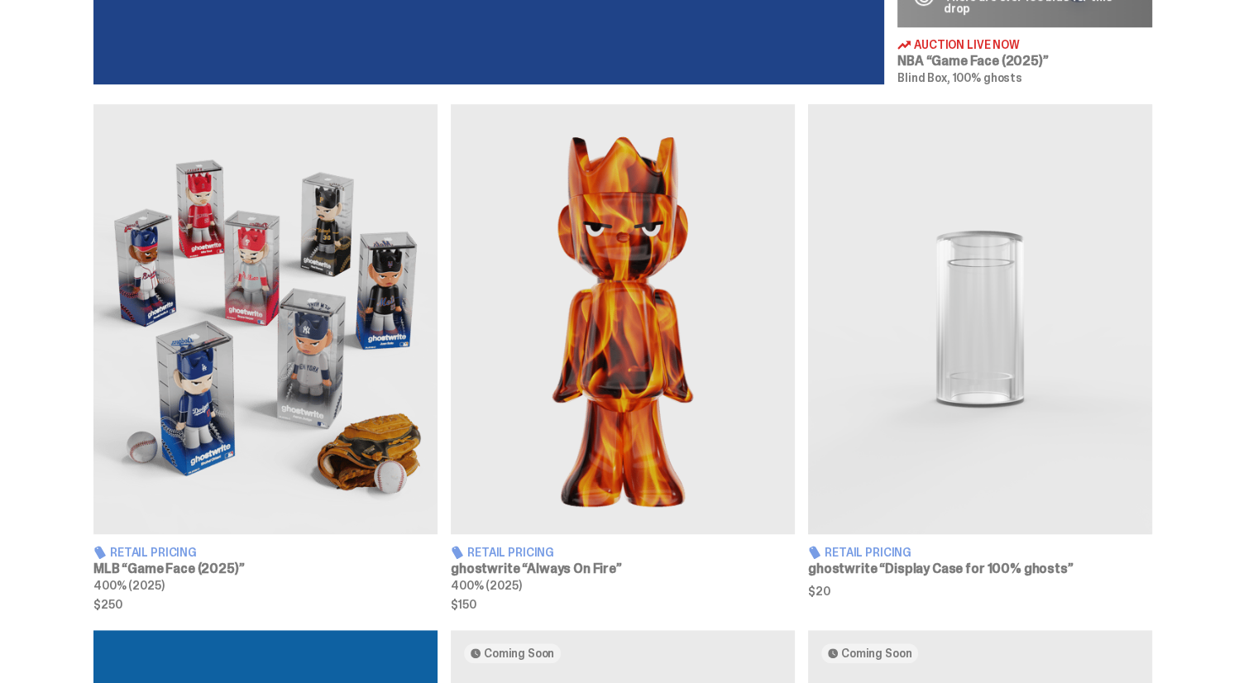
scroll to position [910, 0]
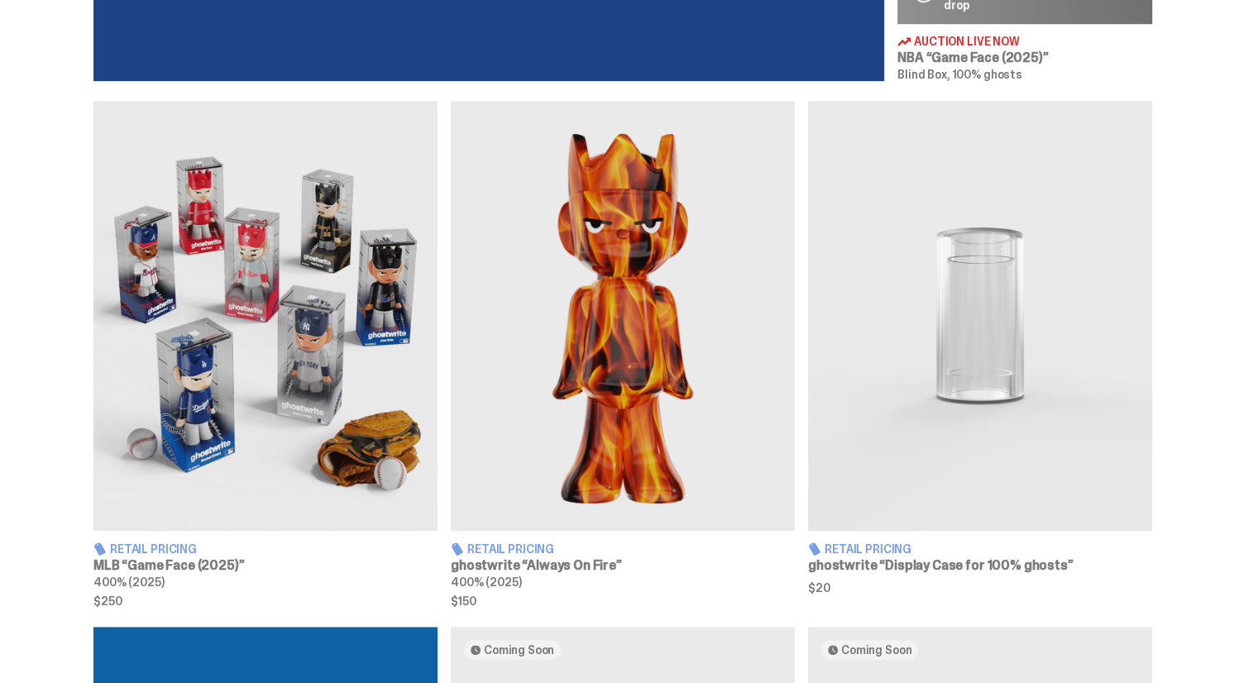
click at [325, 348] on img at bounding box center [265, 316] width 344 height 430
